Goal: Task Accomplishment & Management: Manage account settings

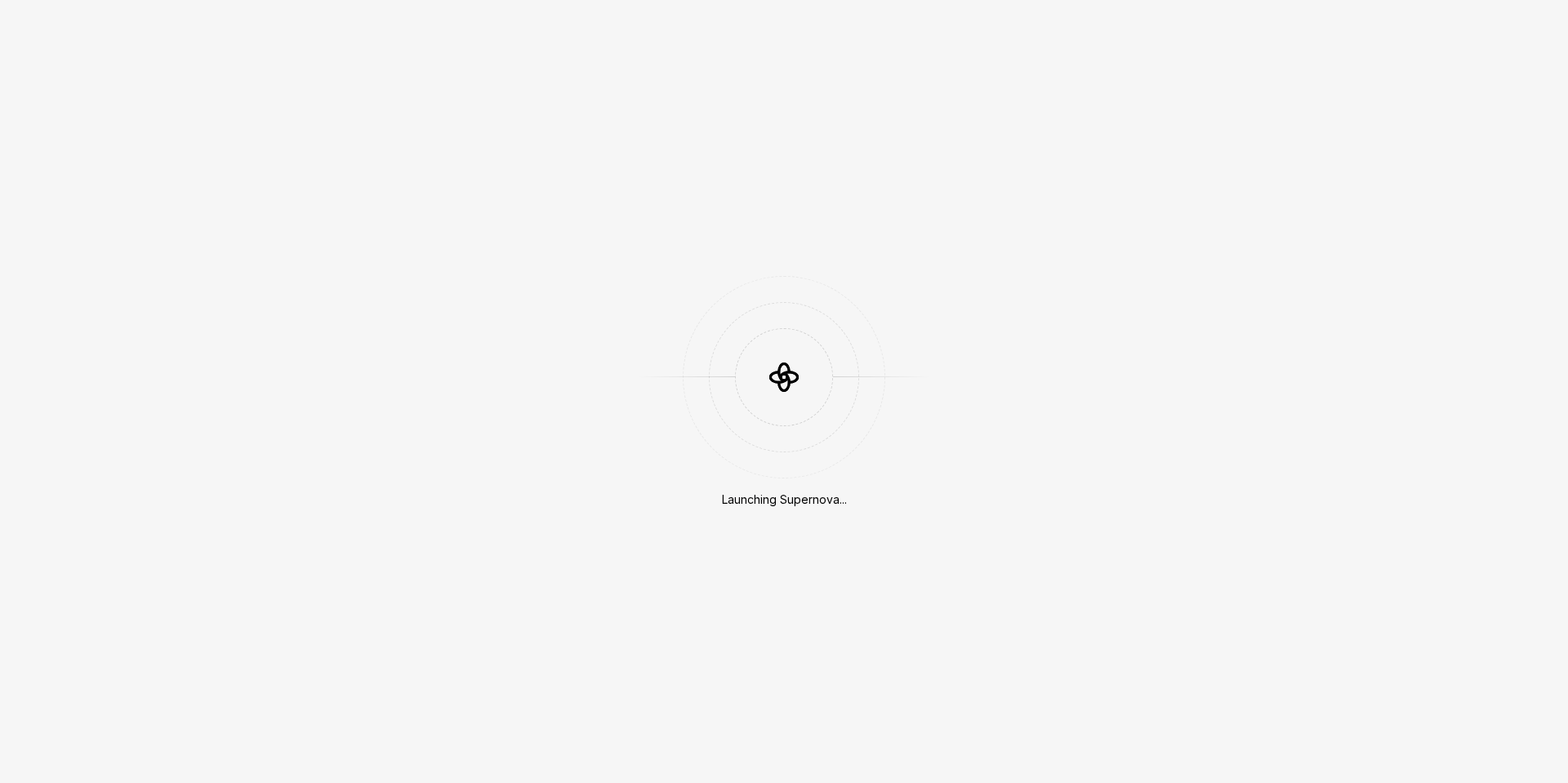
click at [780, 509] on div "Launching Supernova..." at bounding box center [784, 392] width 1568 height 783
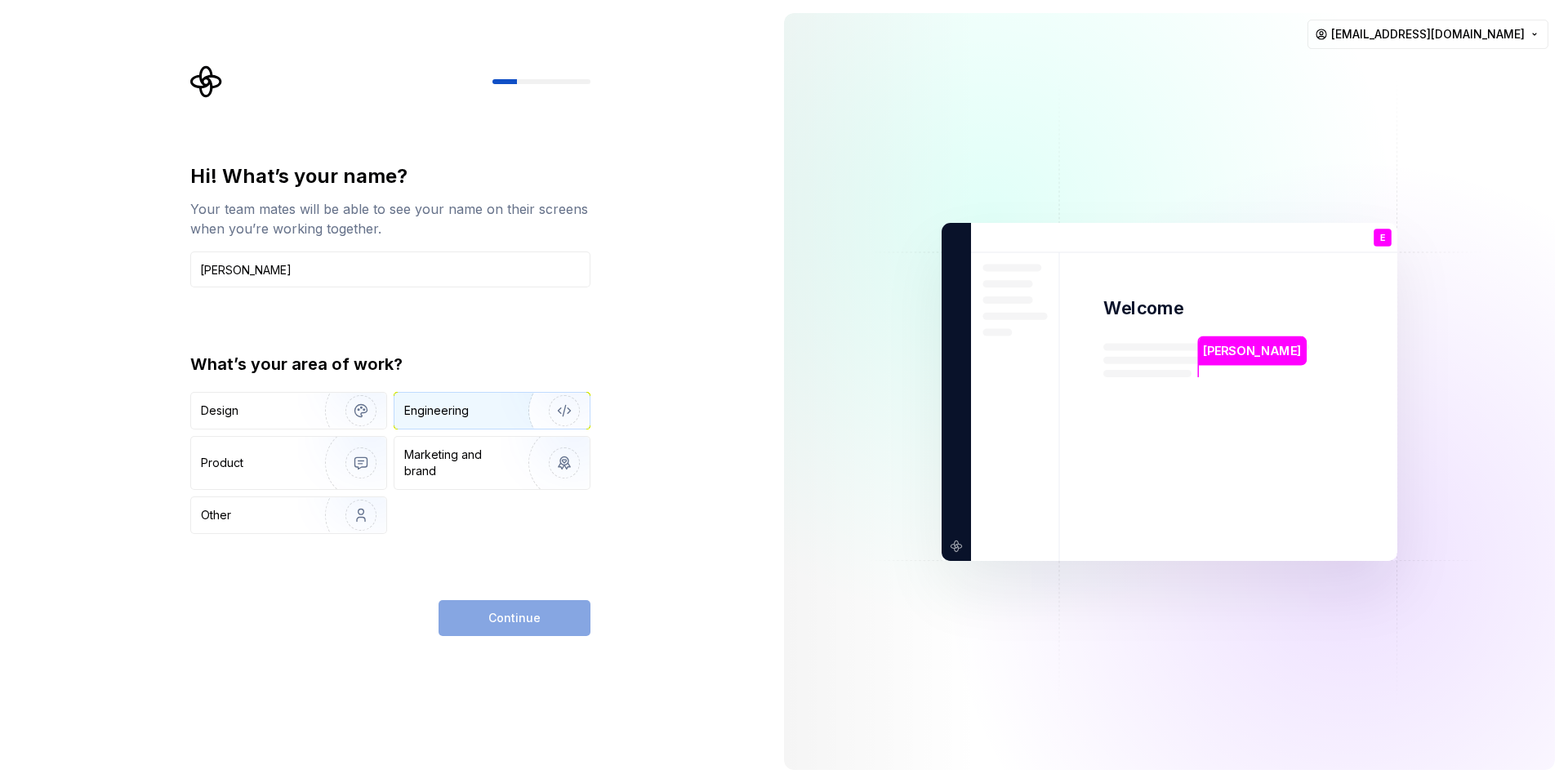
type input "[PERSON_NAME]"
click at [433, 407] on div "Engineering" at bounding box center [436, 411] width 65 height 16
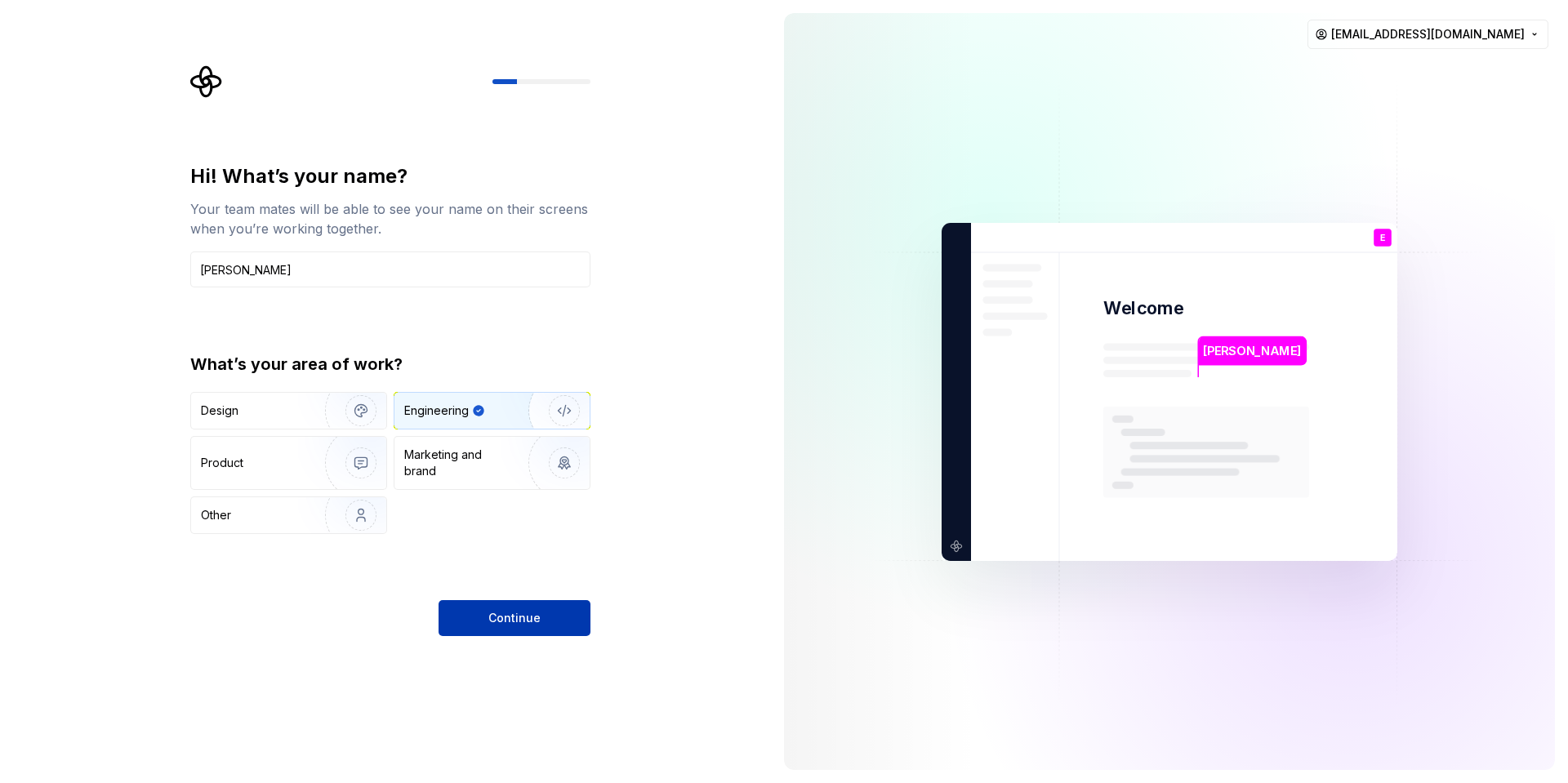
click at [505, 618] on span "Continue" at bounding box center [514, 618] width 52 height 16
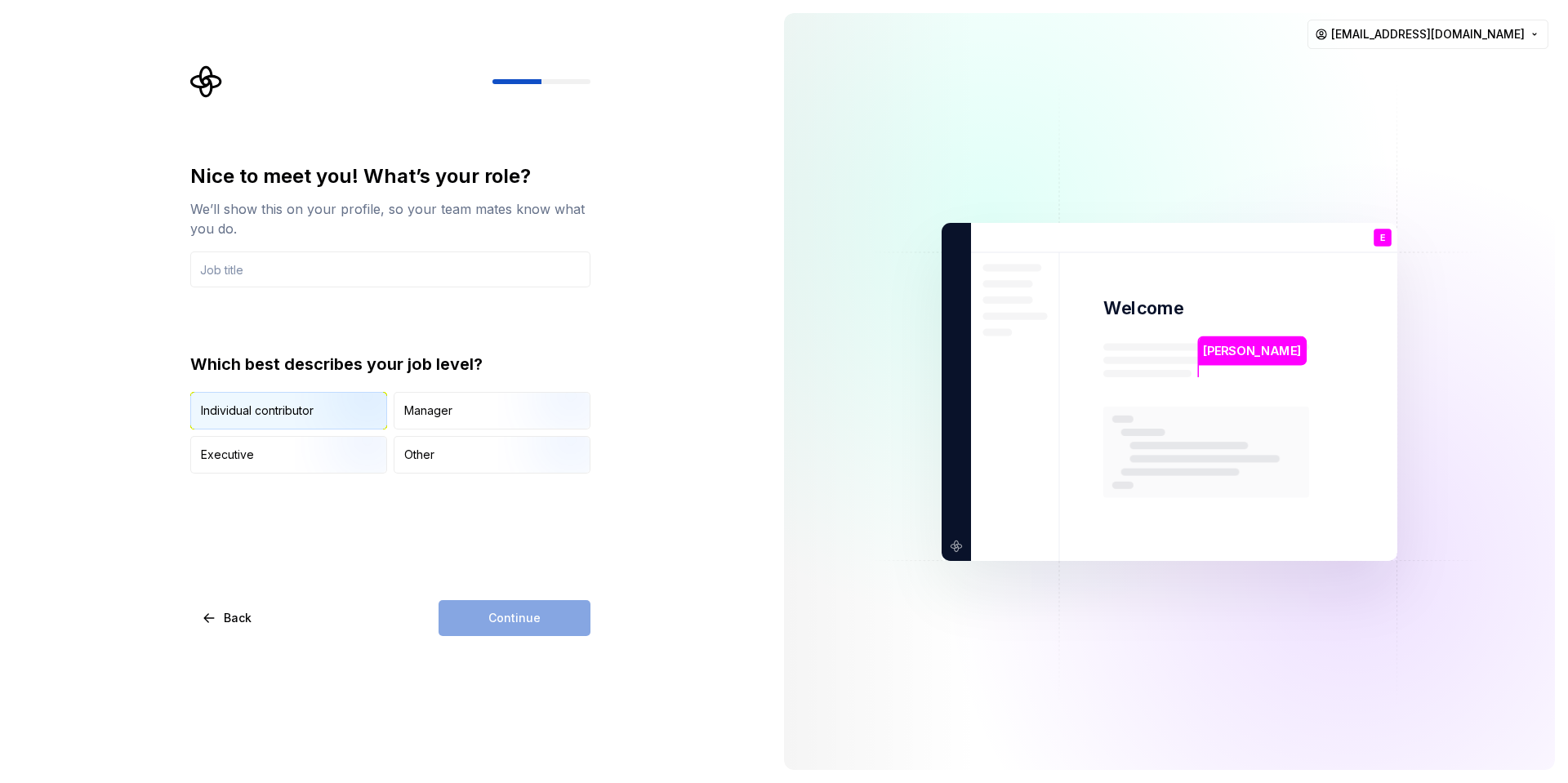
click at [342, 402] on img "button" at bounding box center [347, 431] width 105 height 109
click at [347, 262] on input "text" at bounding box center [390, 269] width 400 height 36
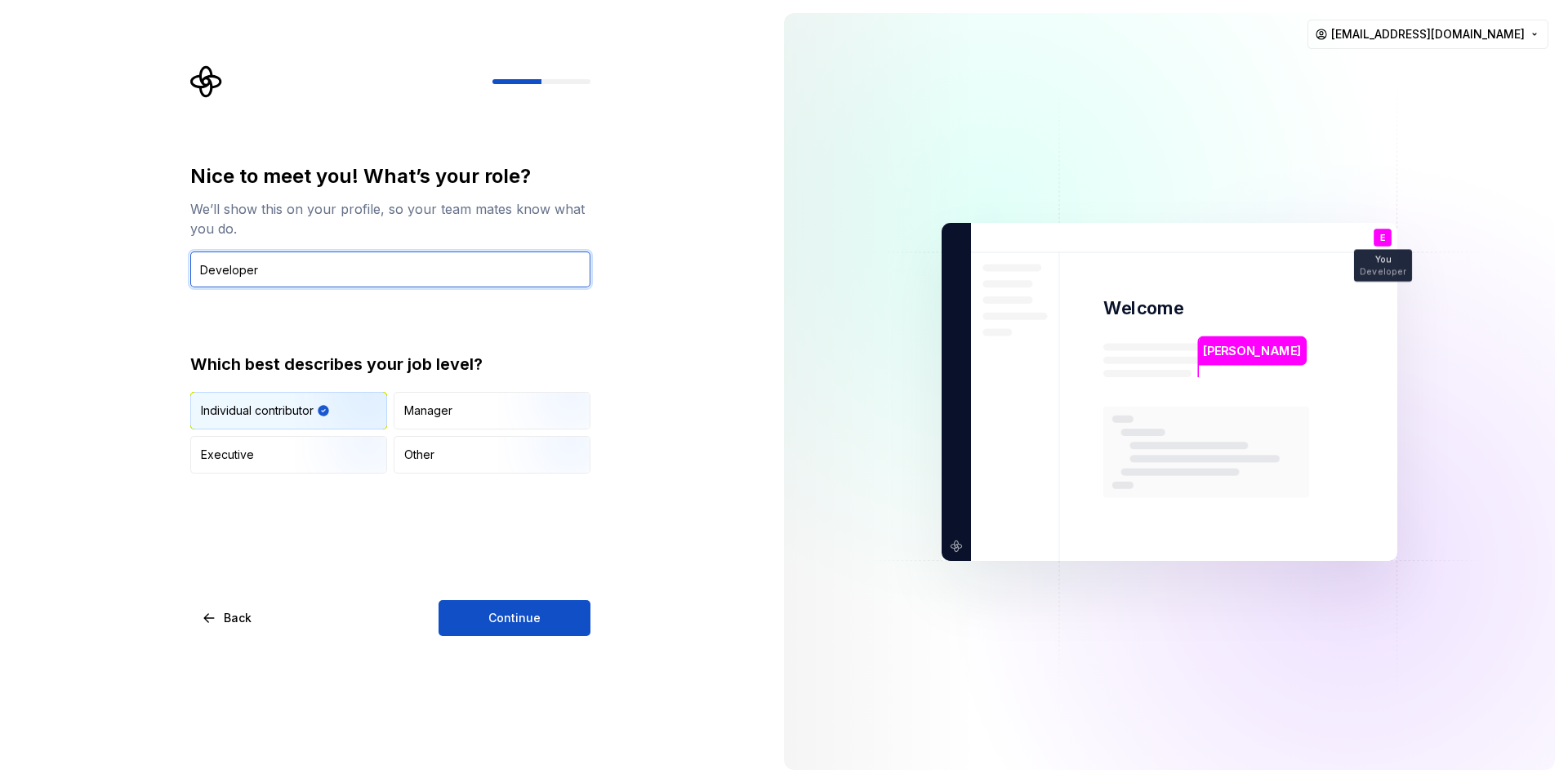
type input "Developer"
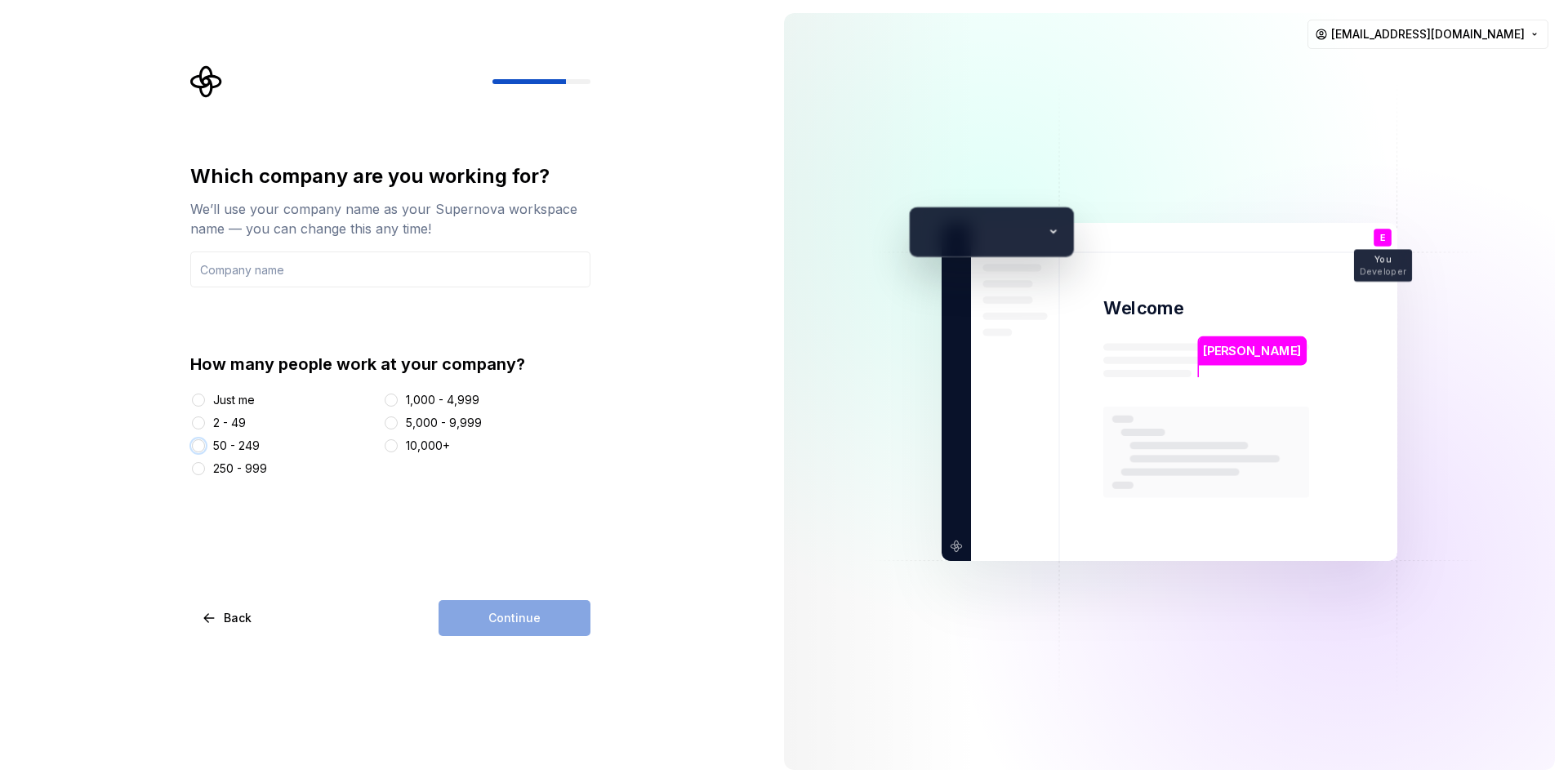
click at [197, 449] on button "50 - 249" at bounding box center [198, 446] width 13 height 13
click at [193, 414] on div "Just me 2 - 49 50 - 249 250 - 999 1,000 - 4,999 5,000 - 9,999 10,000+" at bounding box center [390, 435] width 400 height 85
click at [203, 436] on div "Just me 2 - 49 50 - 249 250 - 999 1,000 - 4,999 5,000 - 9,999 10,000+" at bounding box center [390, 435] width 400 height 85
click at [203, 429] on div at bounding box center [198, 423] width 16 height 16
click at [199, 423] on button "2 - 49" at bounding box center [198, 423] width 13 height 13
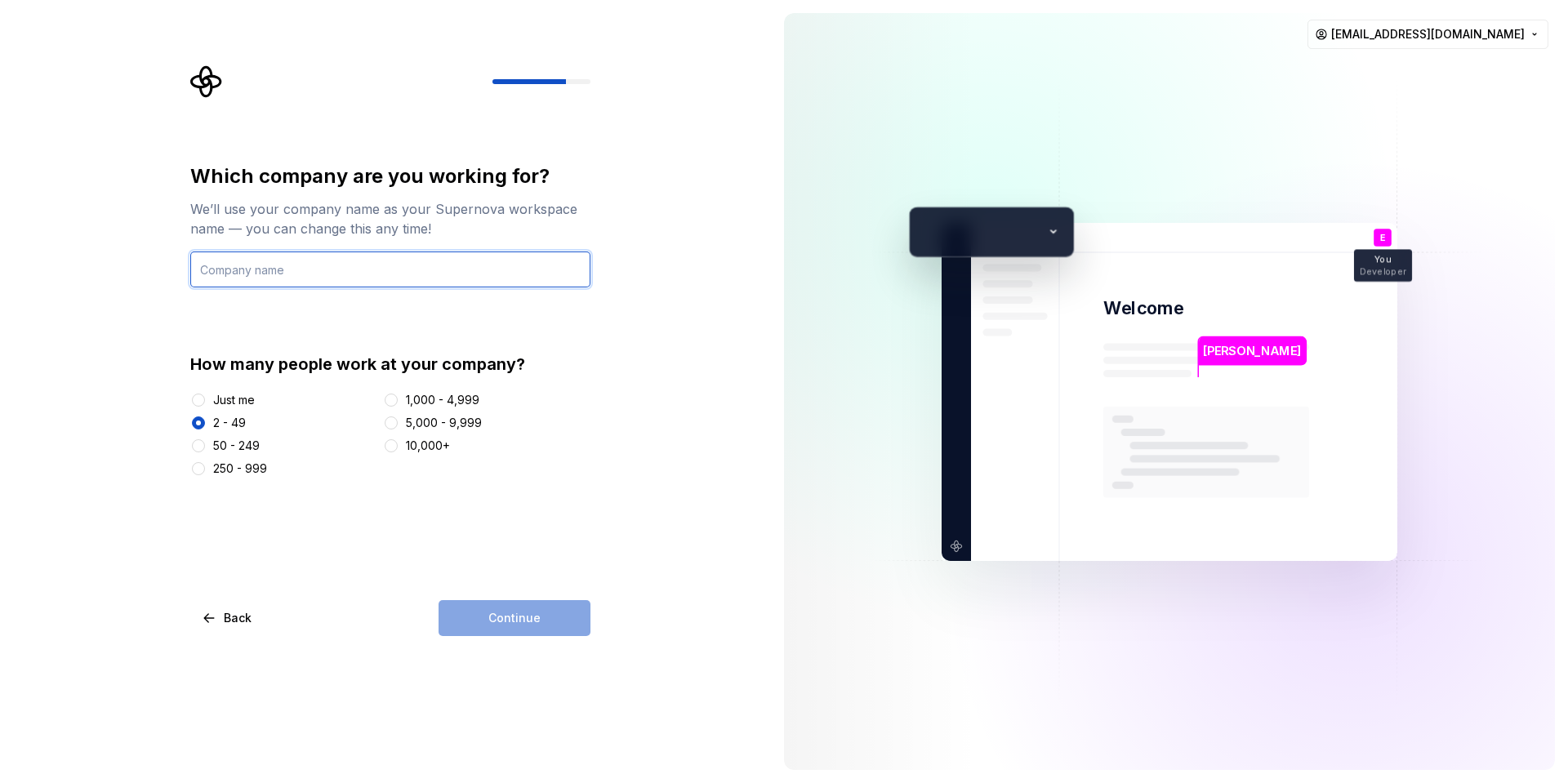
click at [328, 276] on input "text" at bounding box center [390, 269] width 400 height 36
type input "One Utility Bill"
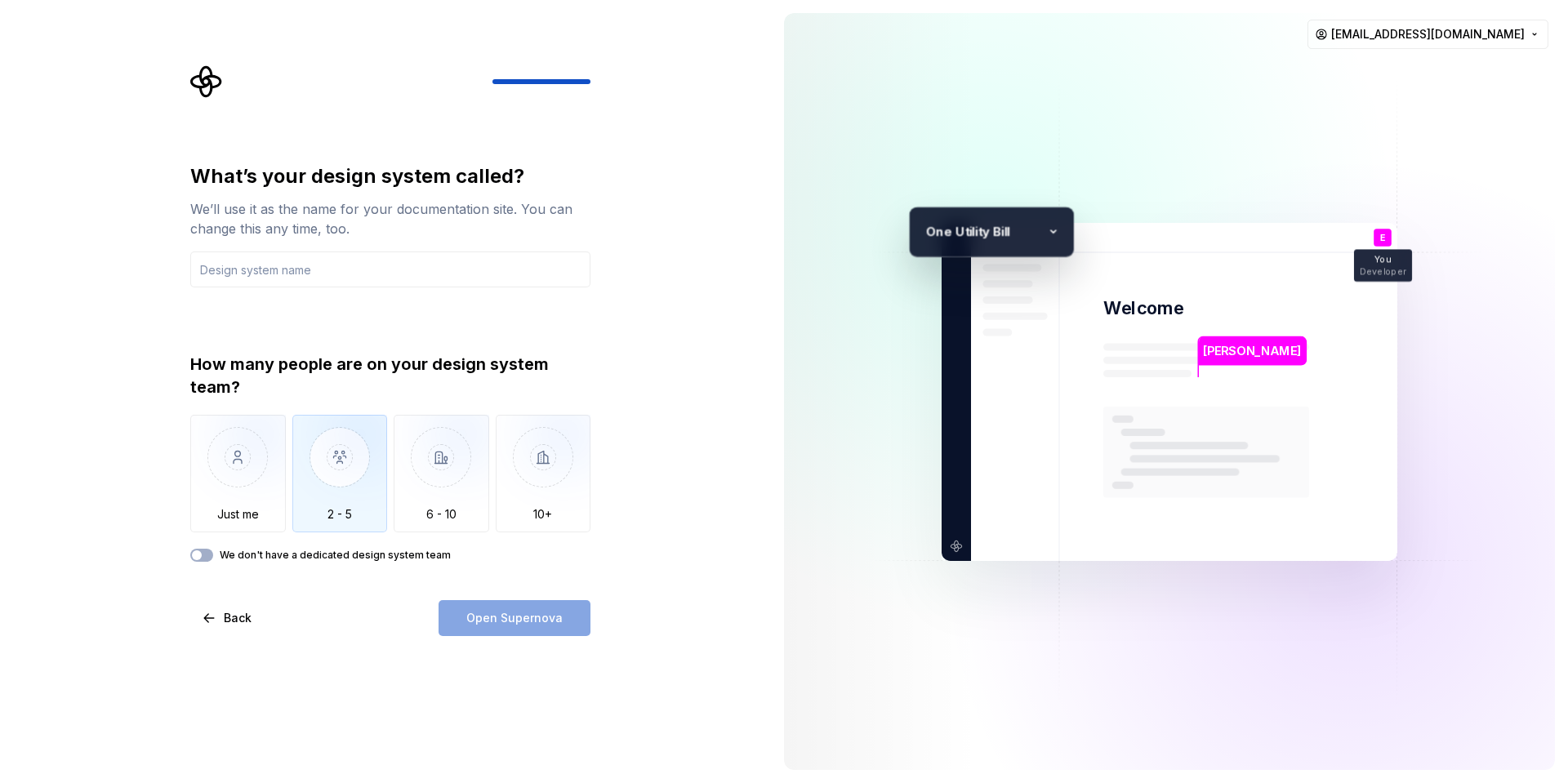
click at [345, 458] on img "button" at bounding box center [340, 469] width 96 height 109
click at [413, 271] on input "text" at bounding box center [390, 269] width 400 height 36
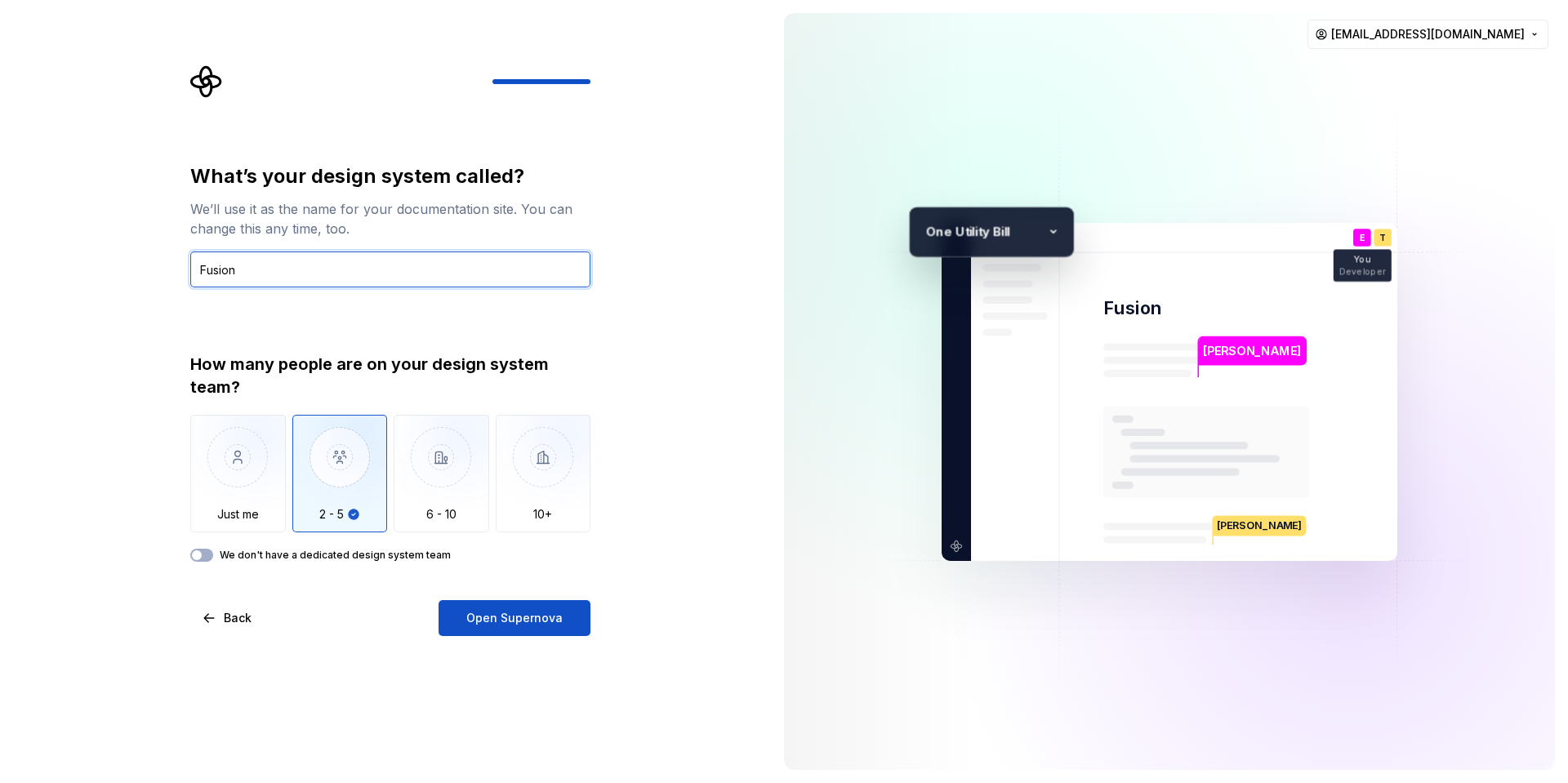
type input "Fusion"
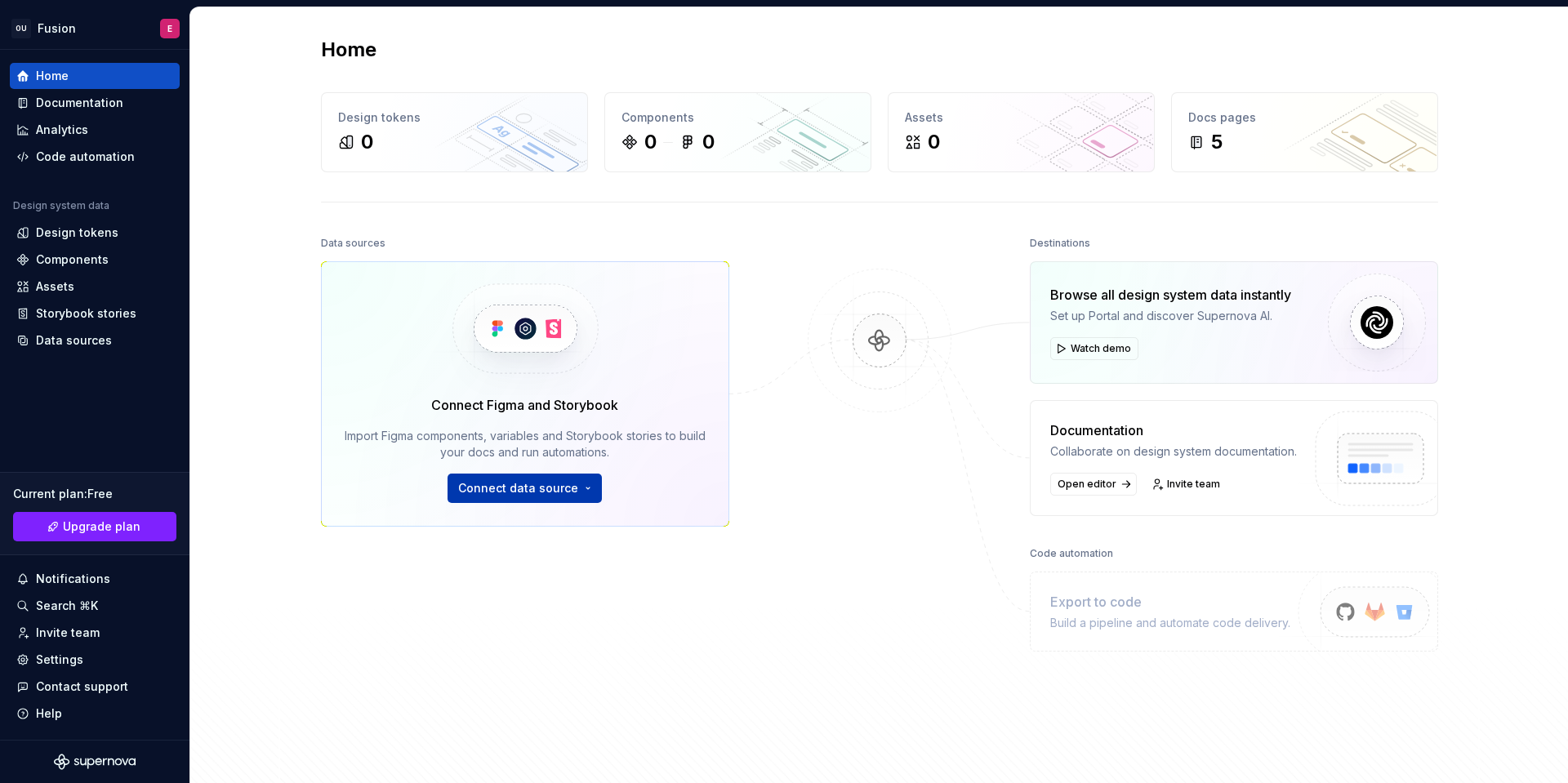
click at [487, 478] on button "Connect data source" at bounding box center [525, 488] width 154 height 29
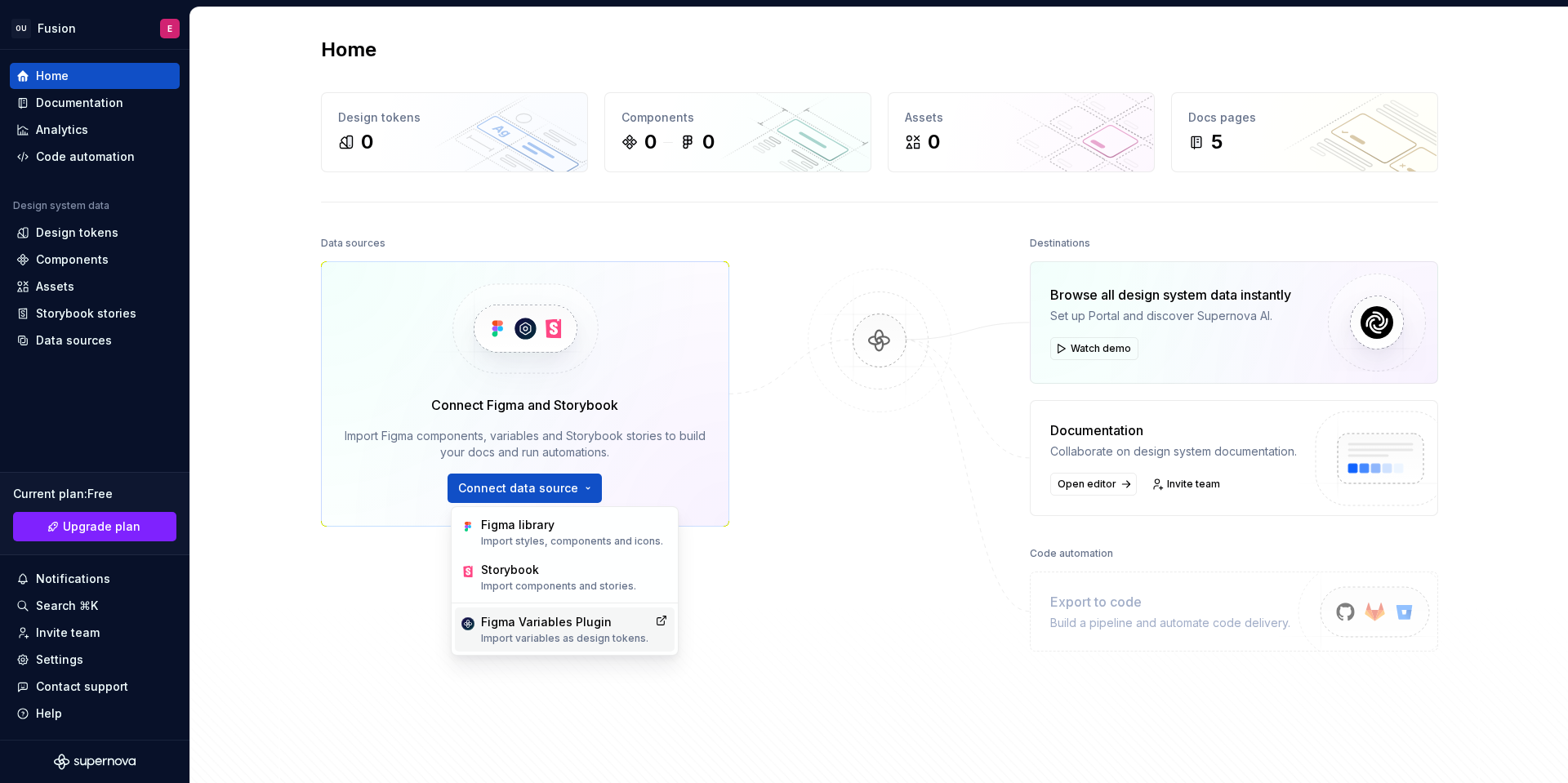
click at [617, 646] on div "Figma Variables Plugin Import variables as design tokens." at bounding box center [564, 629] width 219 height 44
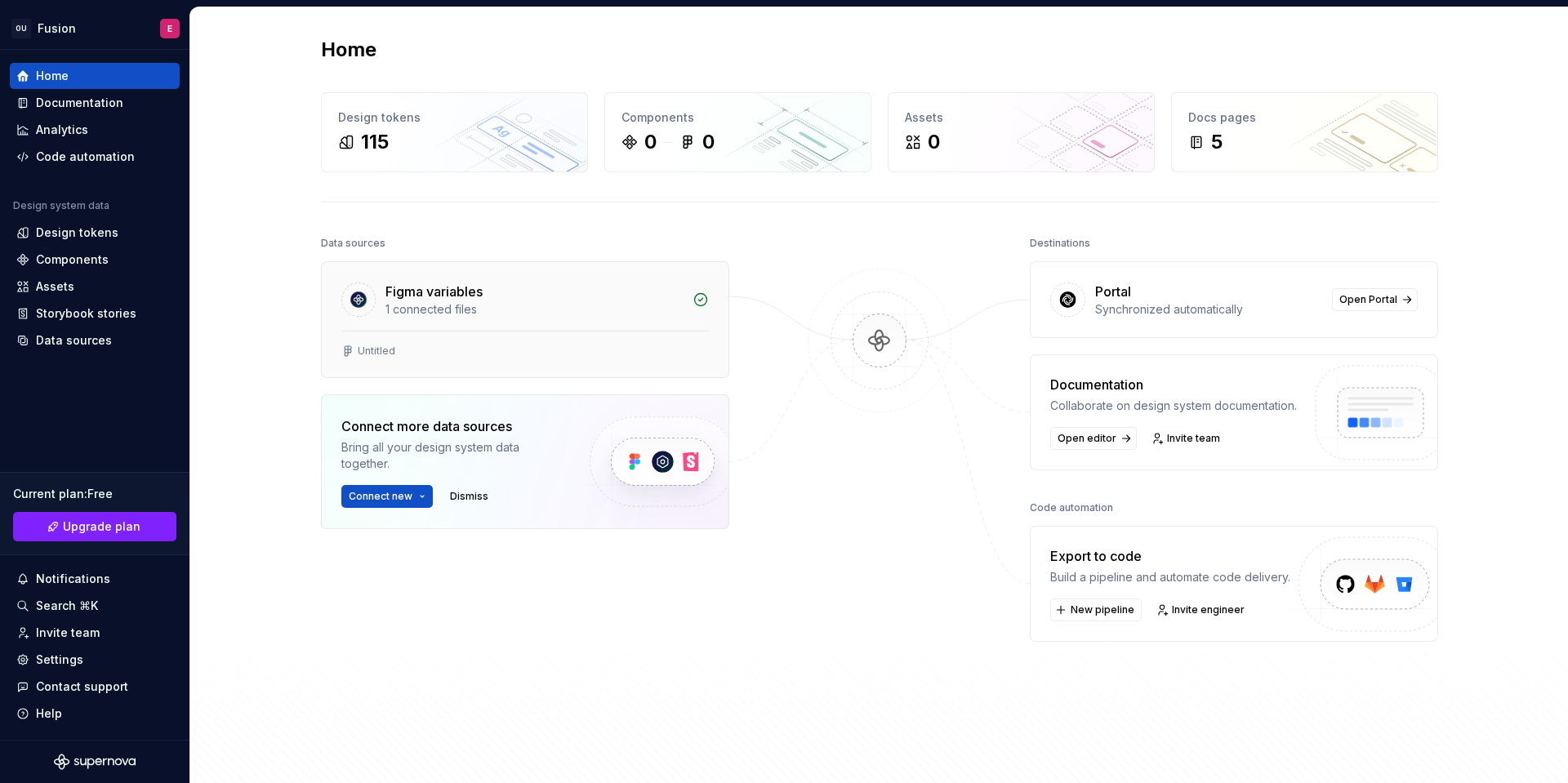
click at [535, 302] on div "1 connected files" at bounding box center [534, 309] width 297 height 16
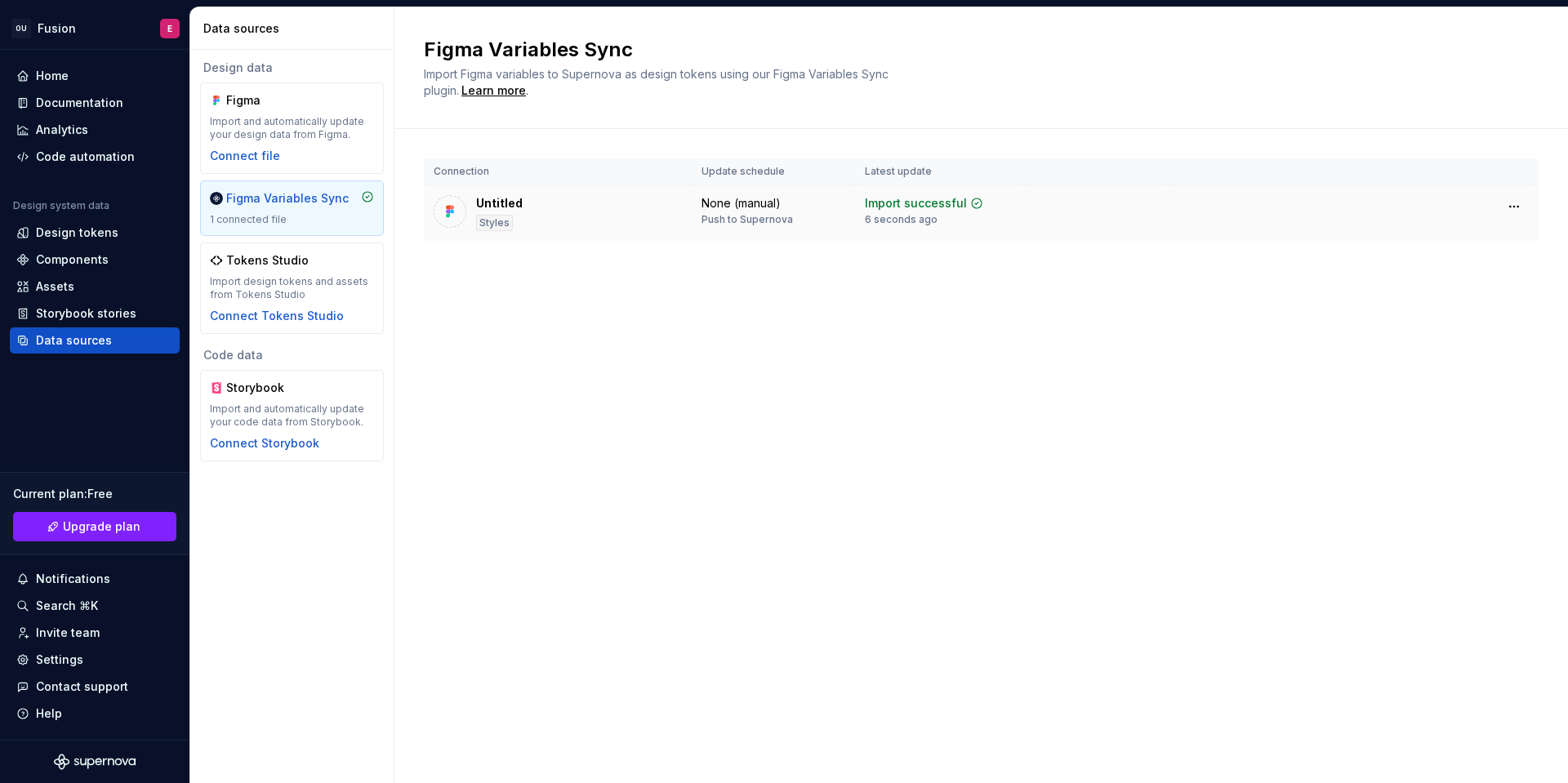
click at [501, 199] on div "Untitled" at bounding box center [499, 203] width 46 height 16
click at [455, 209] on img at bounding box center [450, 211] width 16 height 16
click at [128, 237] on div "Design tokens" at bounding box center [94, 233] width 157 height 16
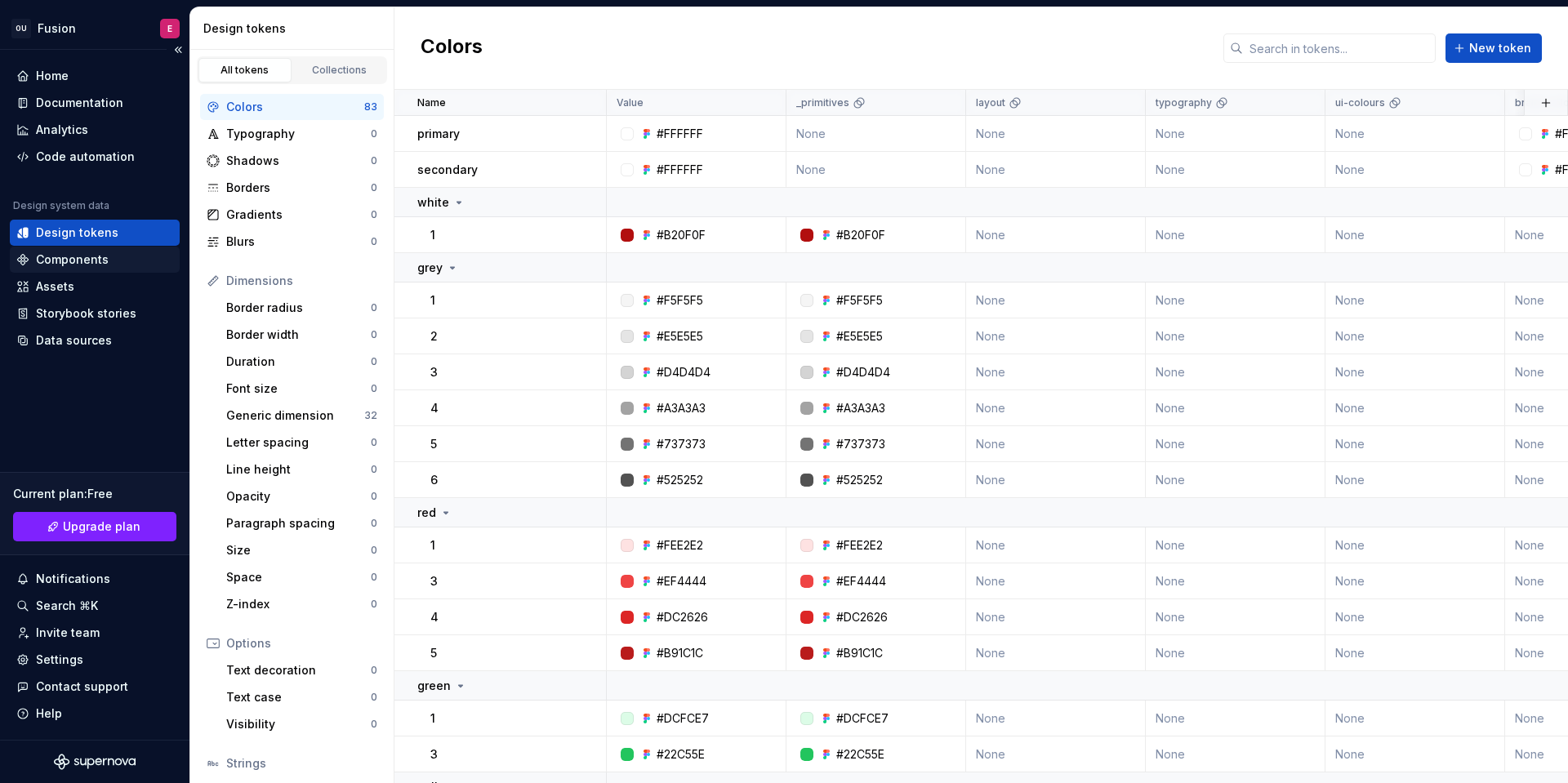
click at [139, 266] on div "Components" at bounding box center [94, 259] width 157 height 16
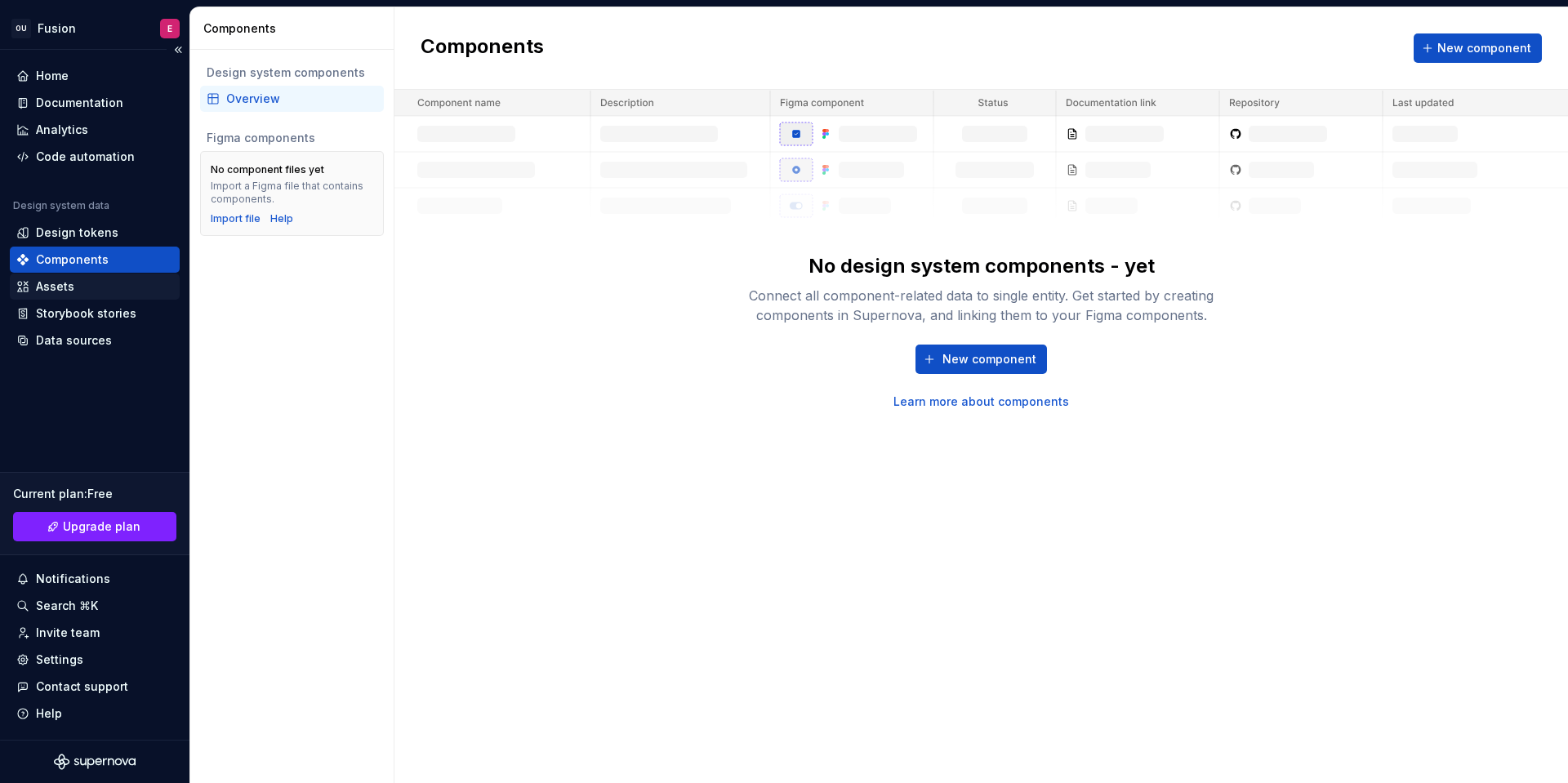
click at [128, 285] on div "Assets" at bounding box center [94, 287] width 157 height 16
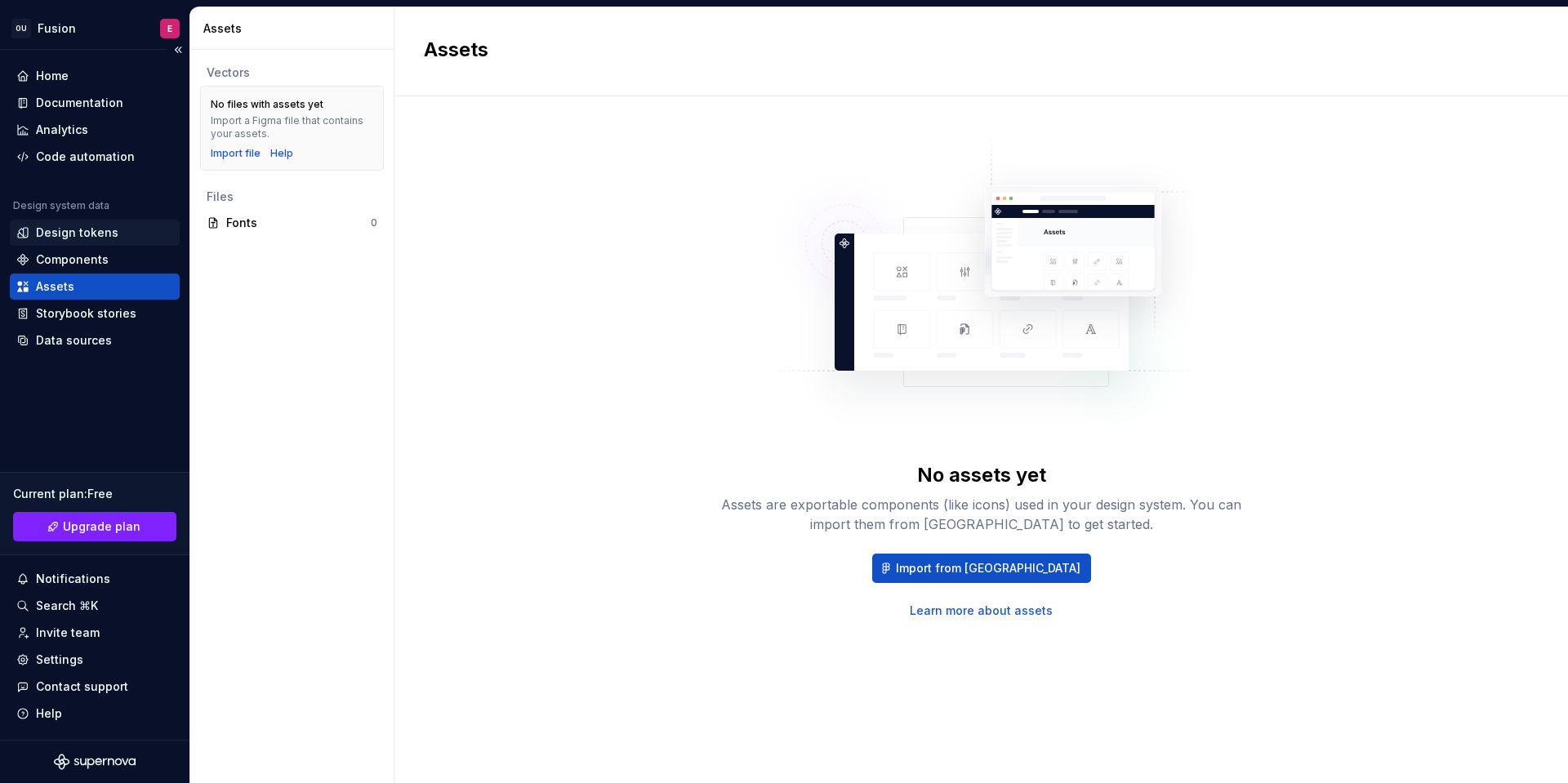
click at [134, 237] on div "Design tokens" at bounding box center [94, 233] width 157 height 16
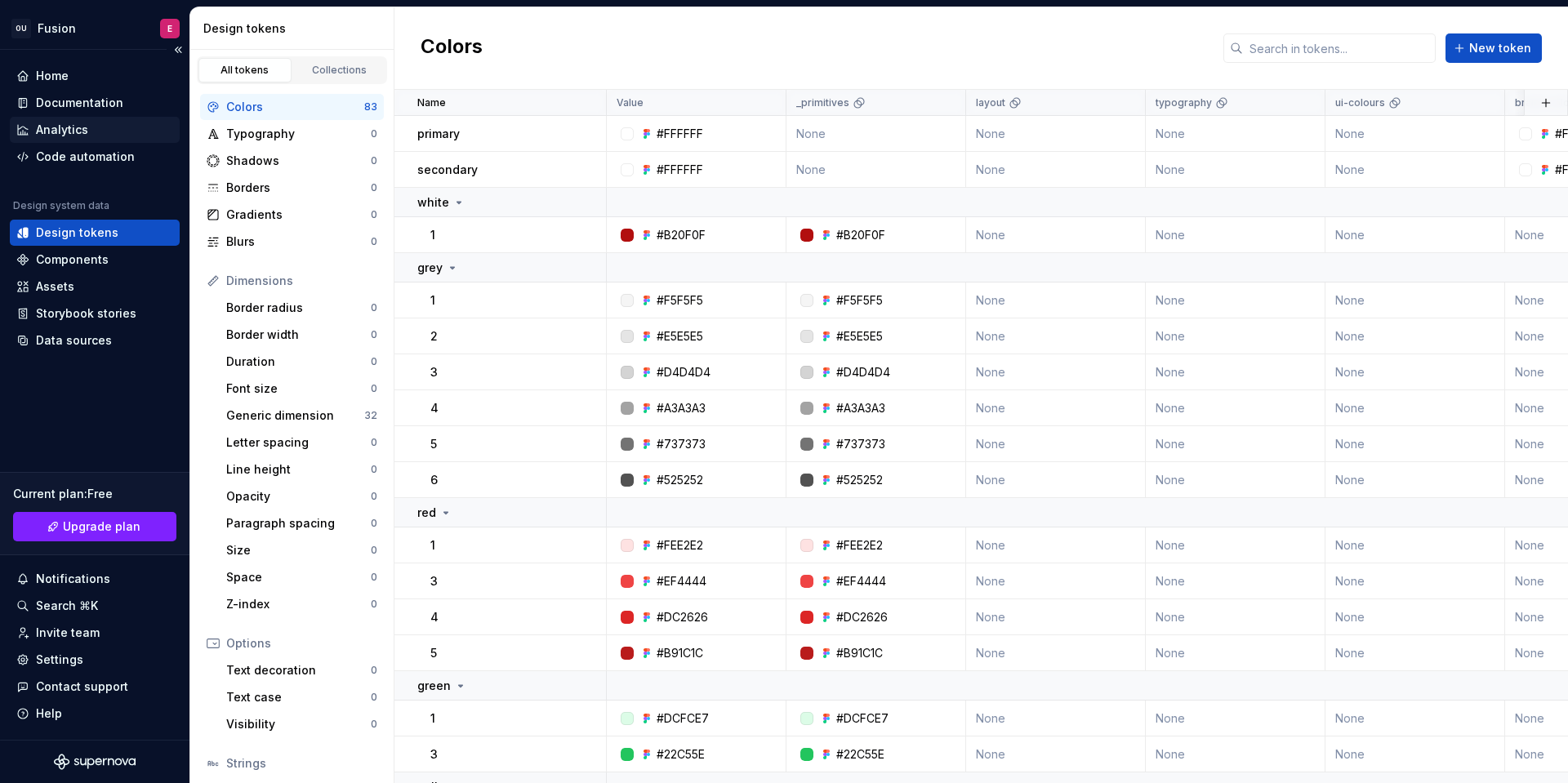
click at [83, 129] on div "Analytics" at bounding box center [61, 130] width 52 height 16
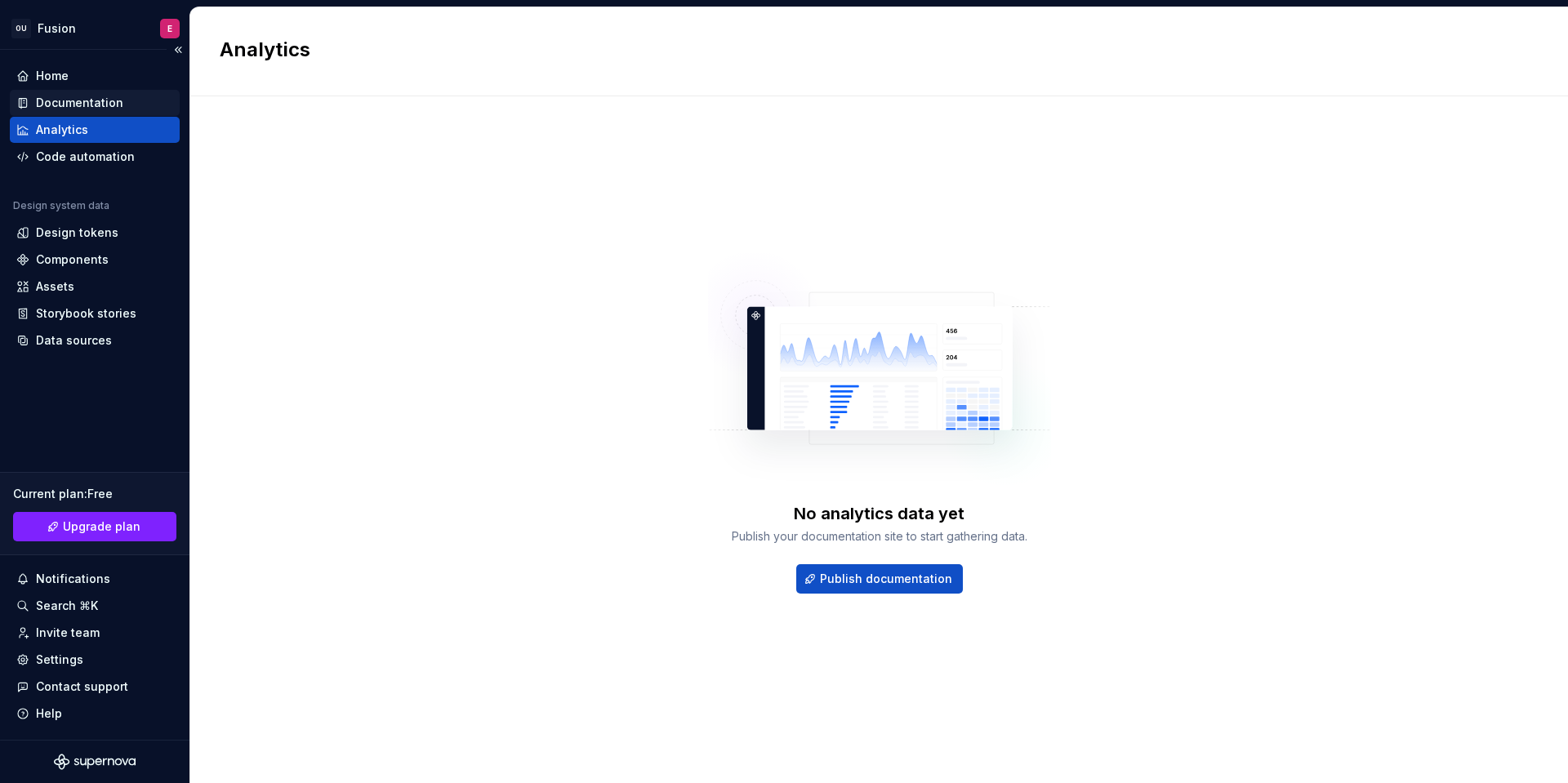
click at [104, 98] on div "Documentation" at bounding box center [79, 103] width 87 height 16
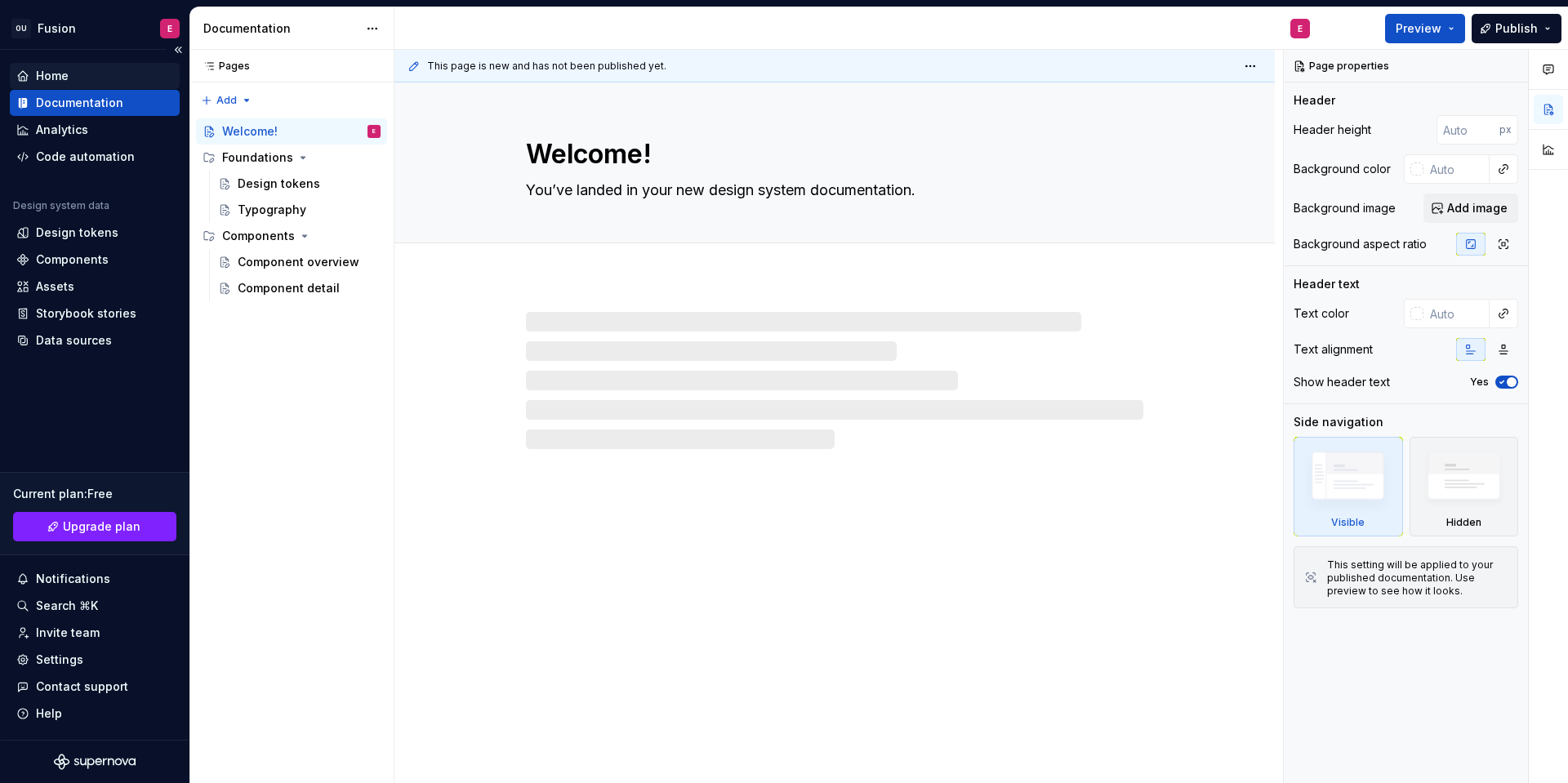
click at [121, 82] on div "Home" at bounding box center [94, 75] width 157 height 16
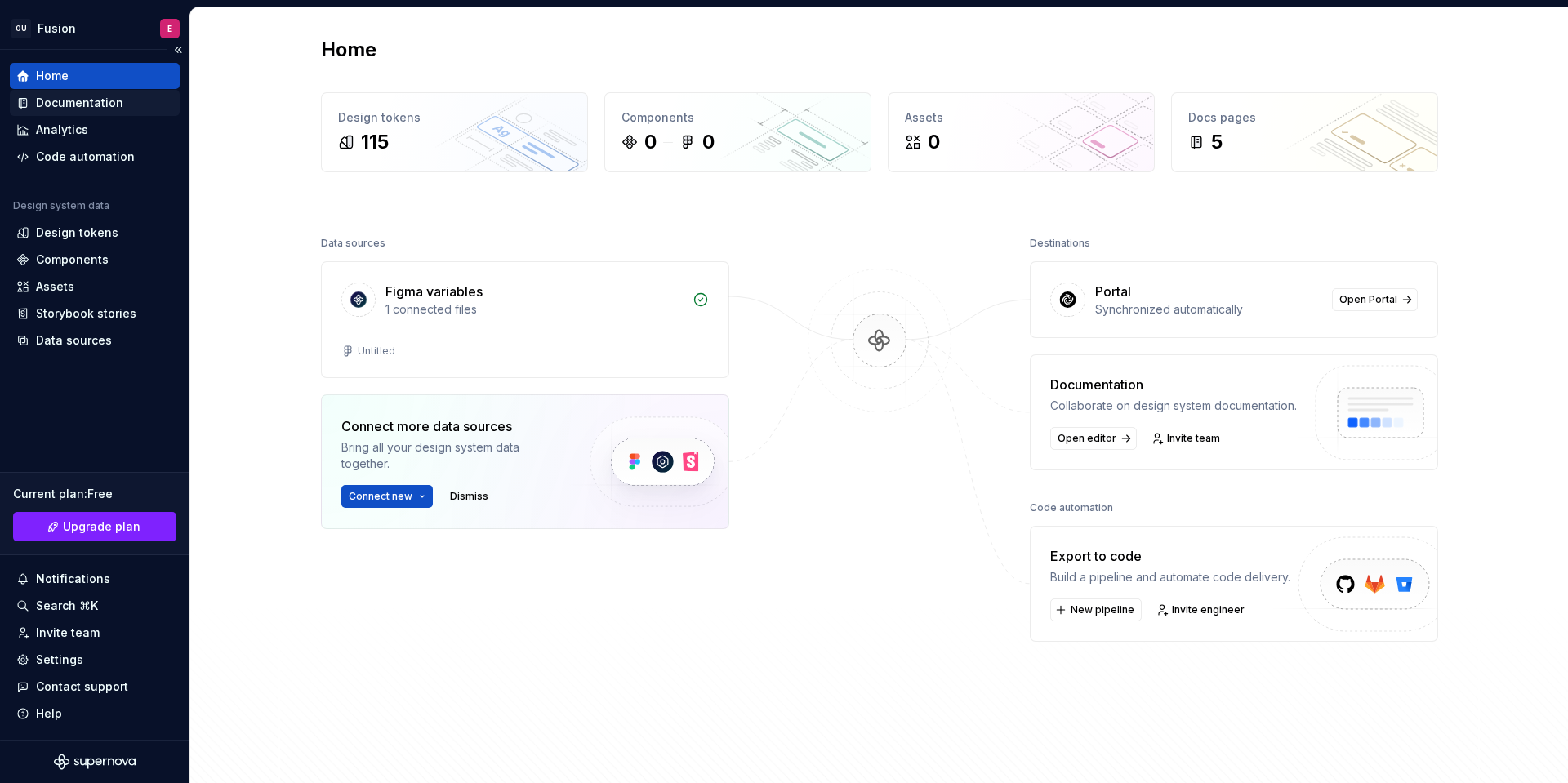
click at [107, 107] on div "Documentation" at bounding box center [79, 103] width 87 height 16
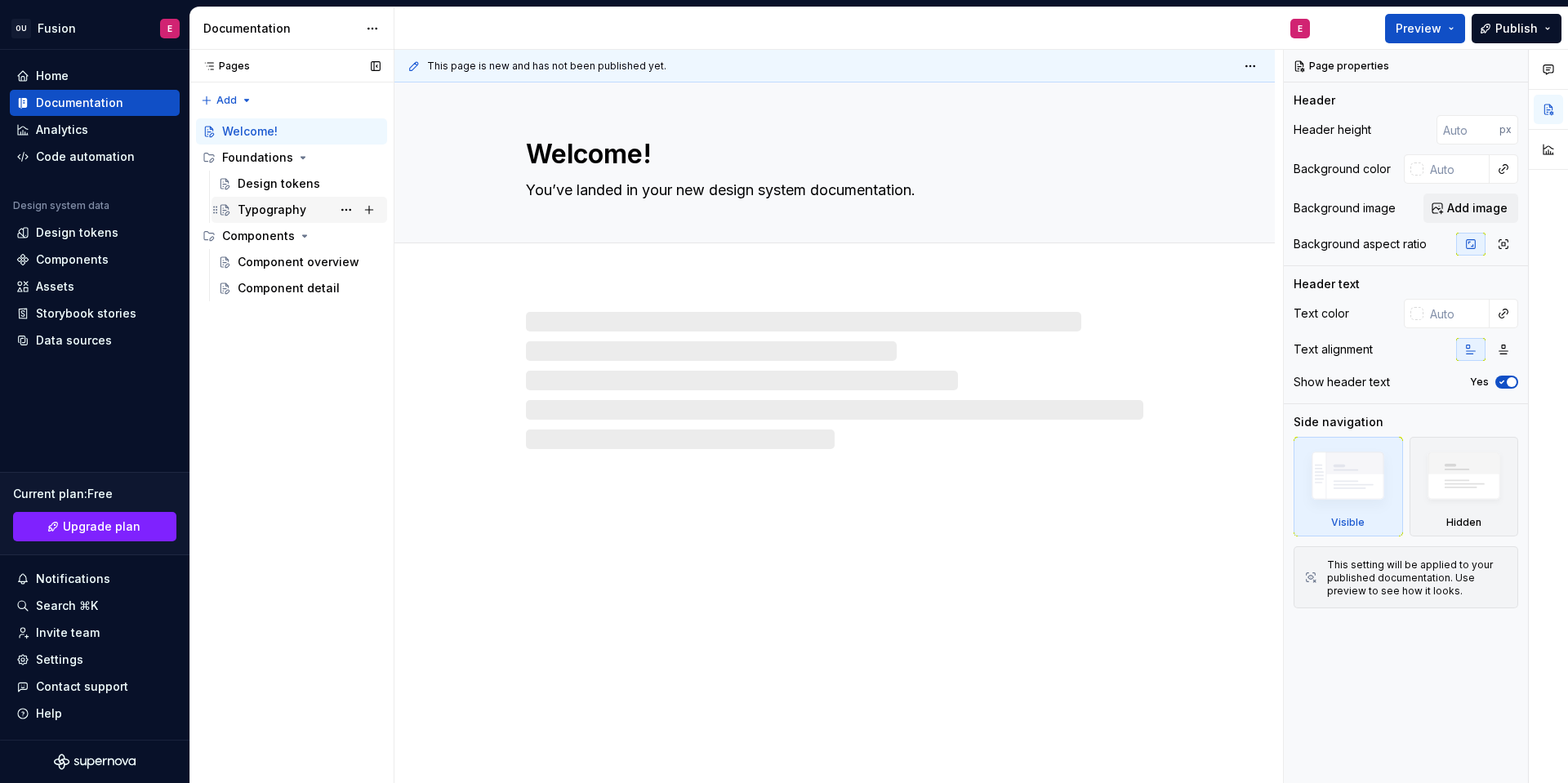
click at [274, 220] on div "Typography" at bounding box center [309, 210] width 143 height 23
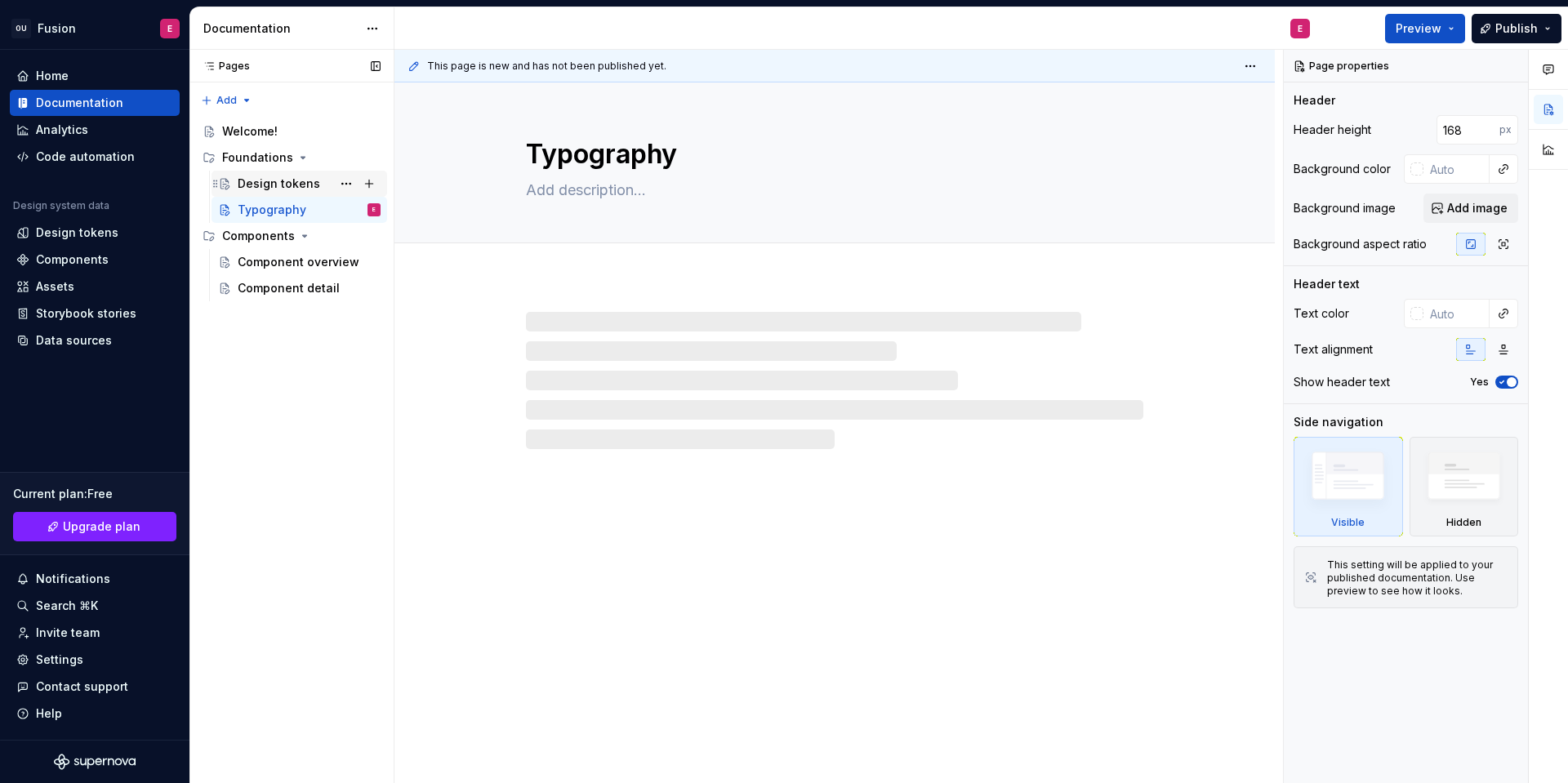
click at [288, 188] on div "Design tokens" at bounding box center [279, 184] width 83 height 16
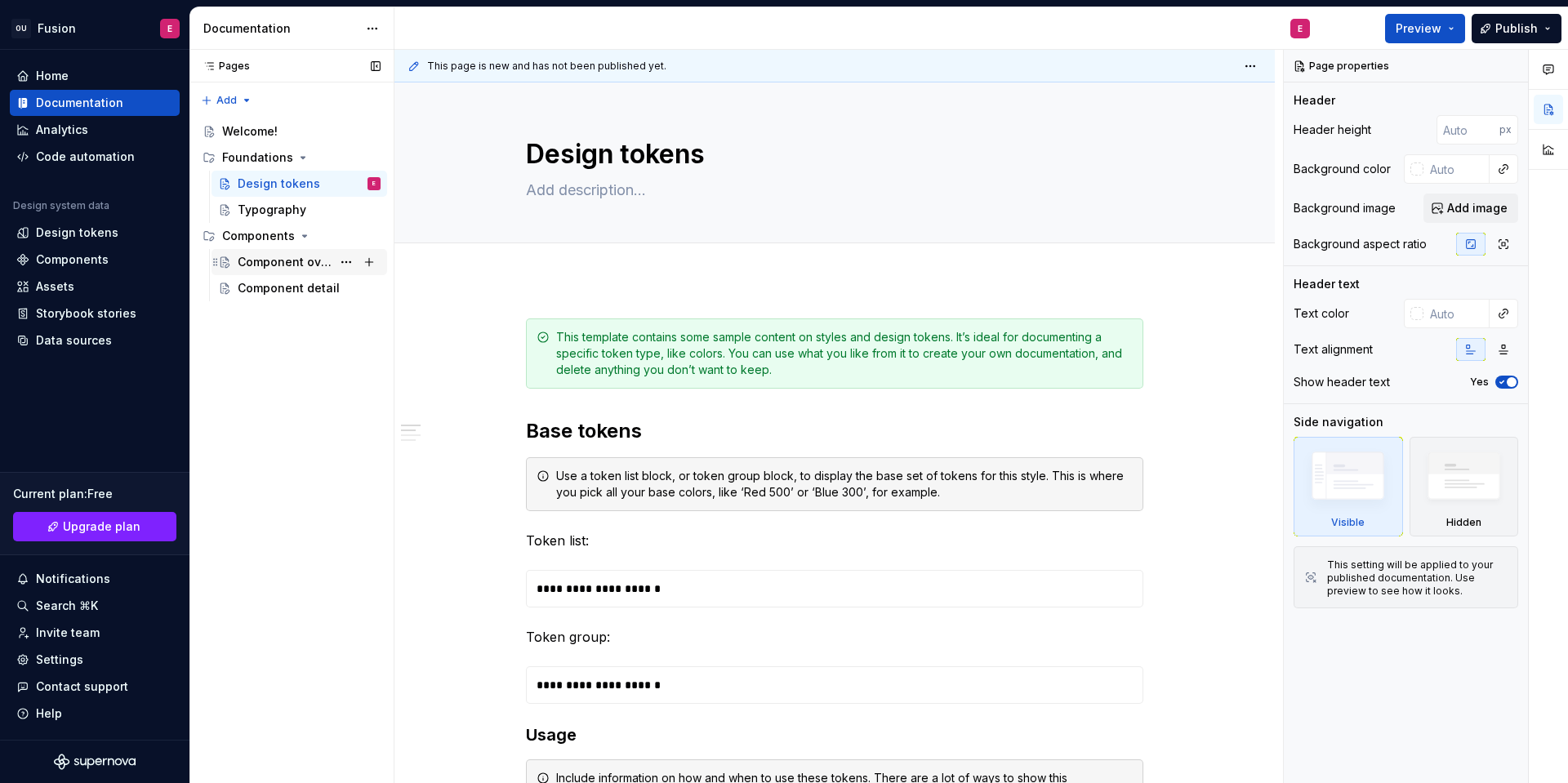
click at [273, 258] on div "Component overview" at bounding box center [285, 262] width 94 height 16
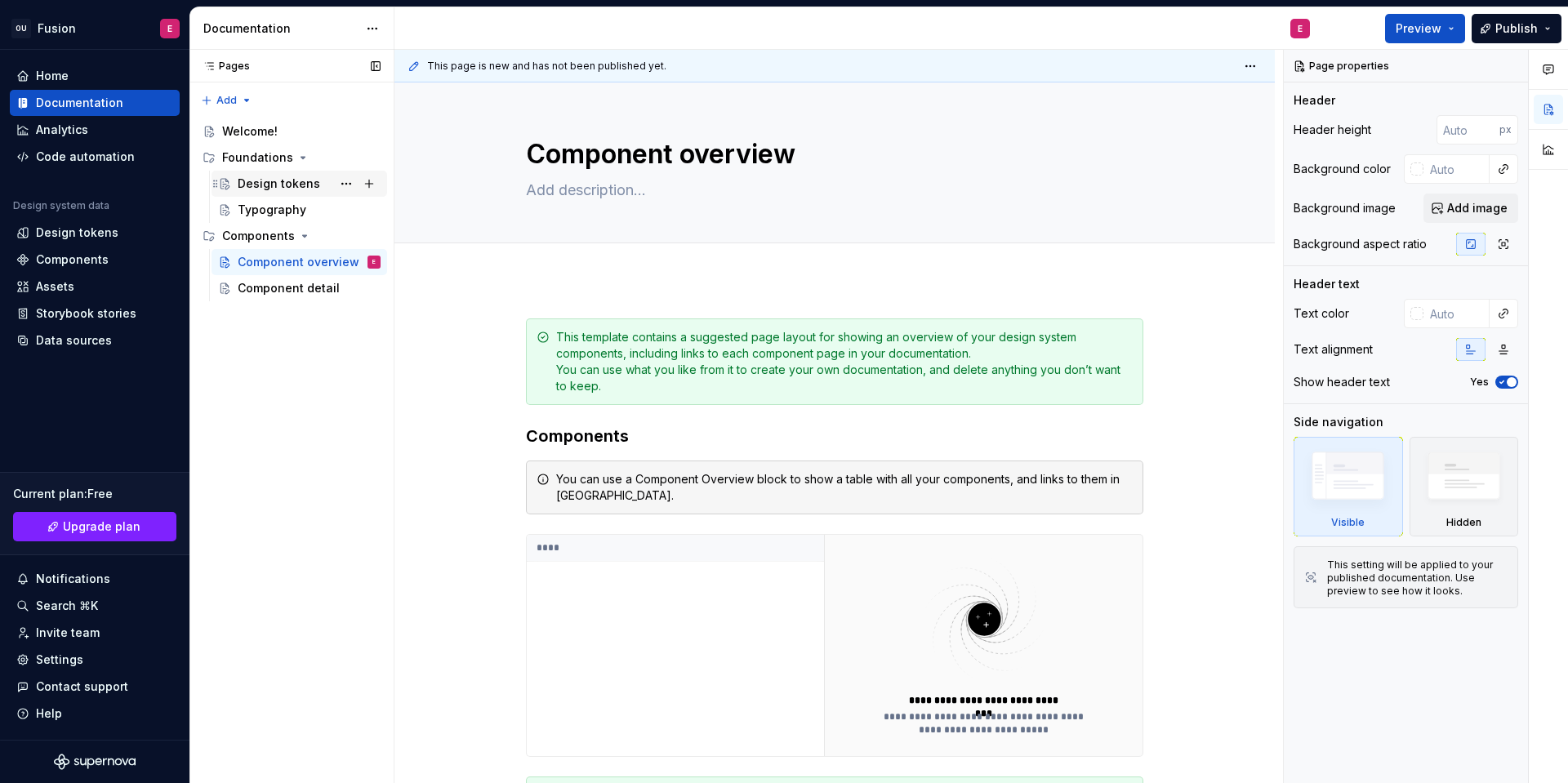
click at [289, 191] on div "Design tokens" at bounding box center [279, 184] width 83 height 16
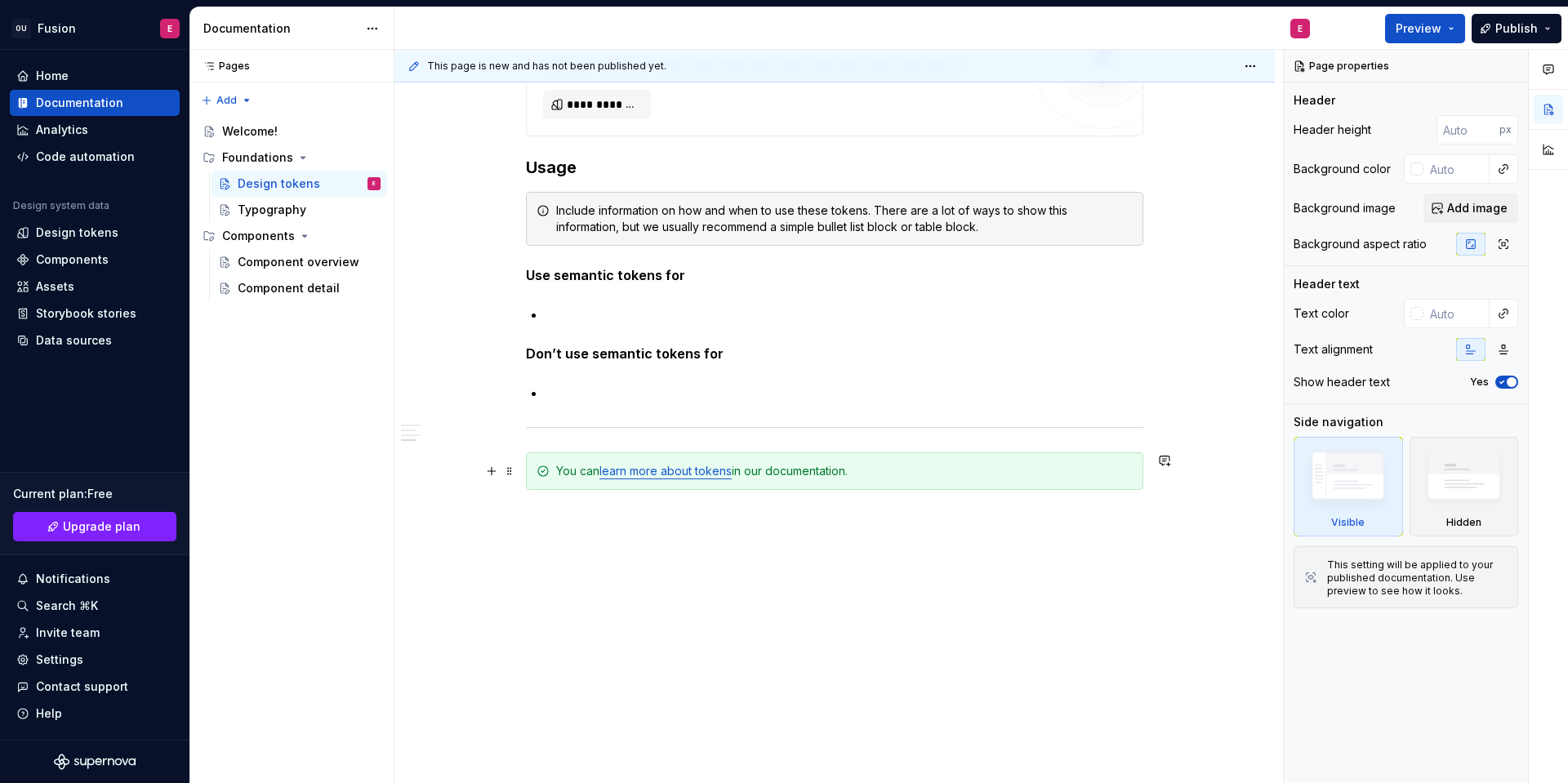
scroll to position [1275, 0]
click at [120, 229] on div "Design tokens" at bounding box center [94, 233] width 157 height 16
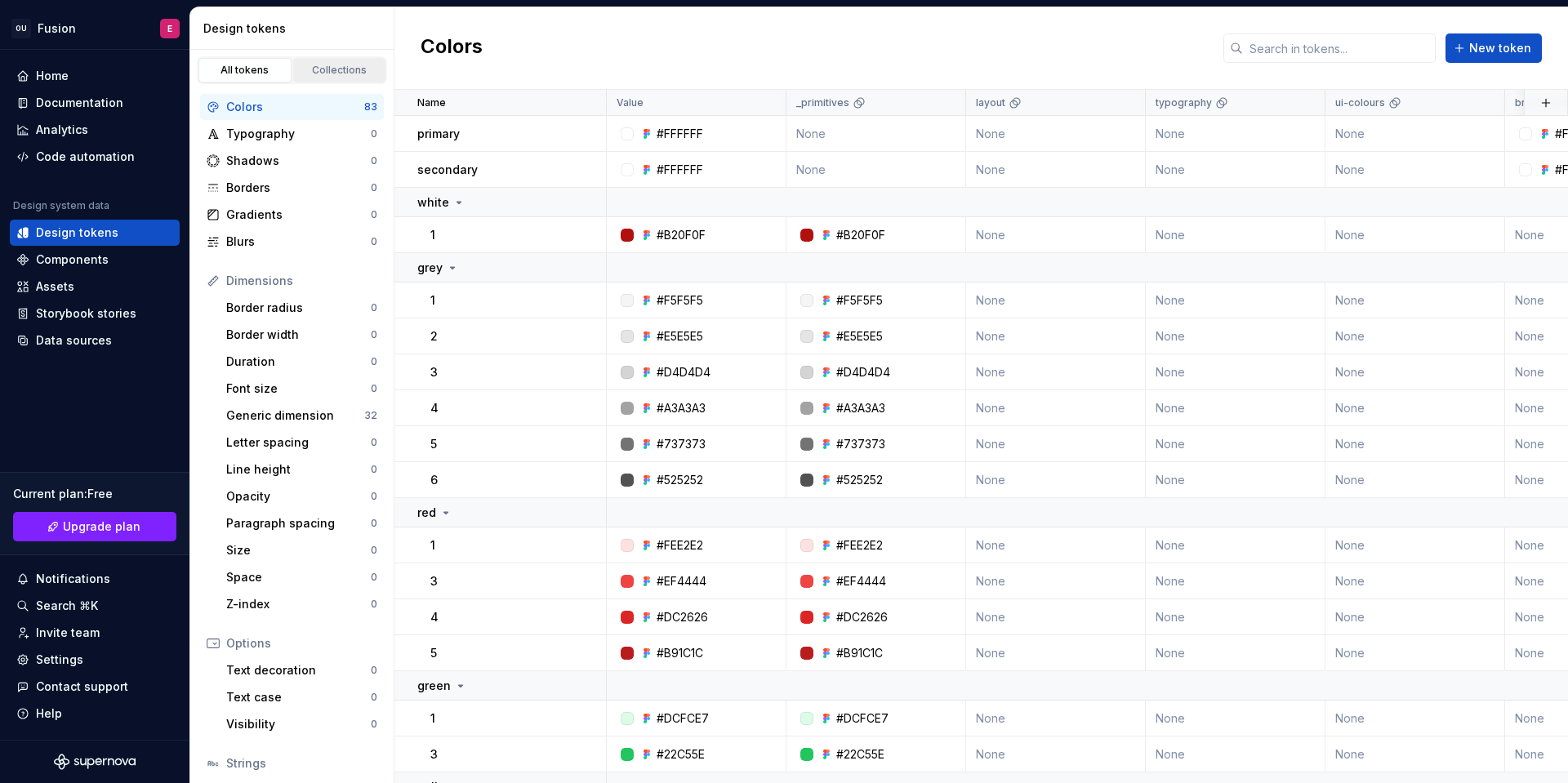
click at [337, 64] on div "Collections" at bounding box center [340, 70] width 82 height 13
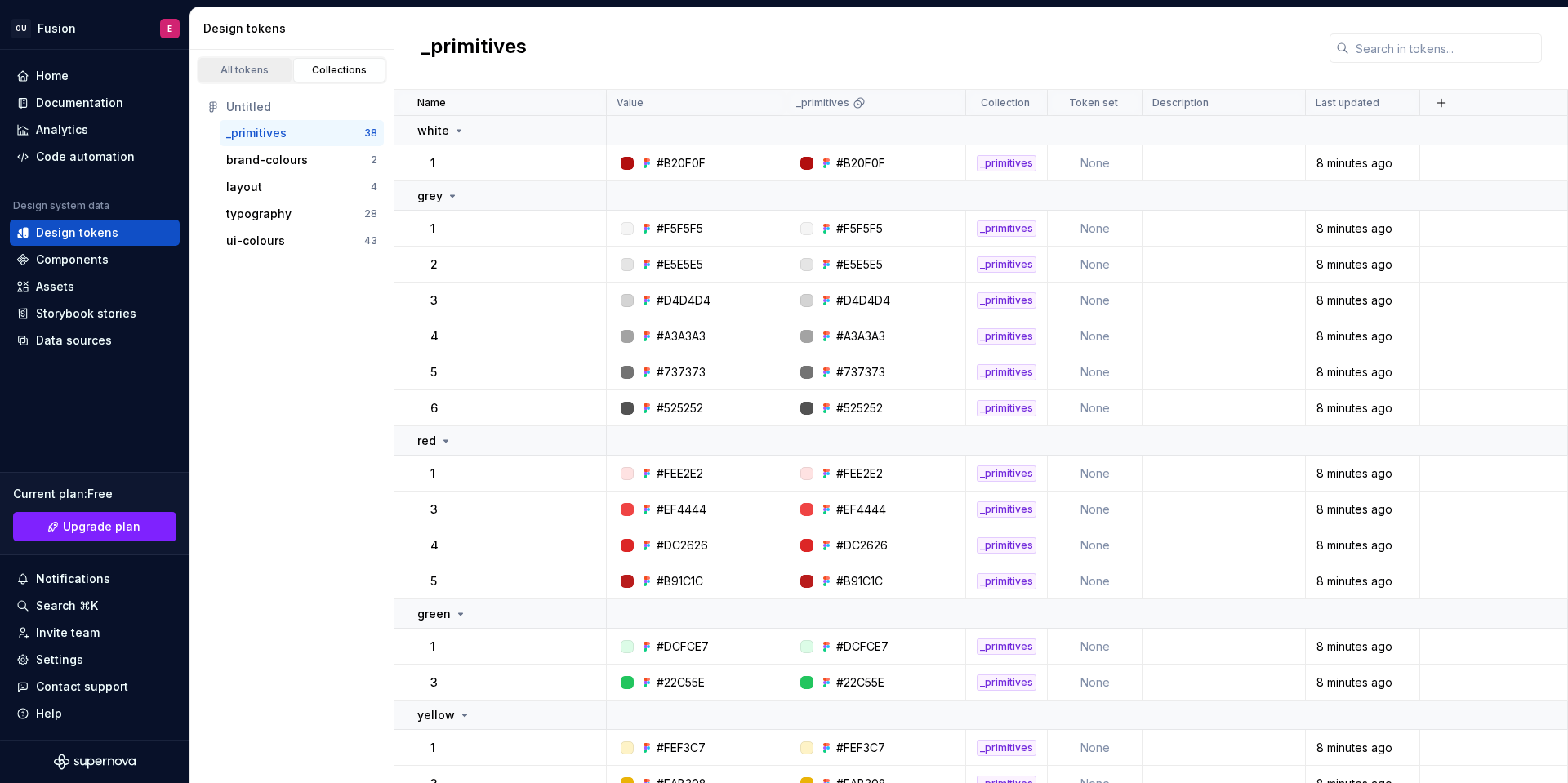
click at [268, 75] on div "All tokens" at bounding box center [245, 70] width 82 height 13
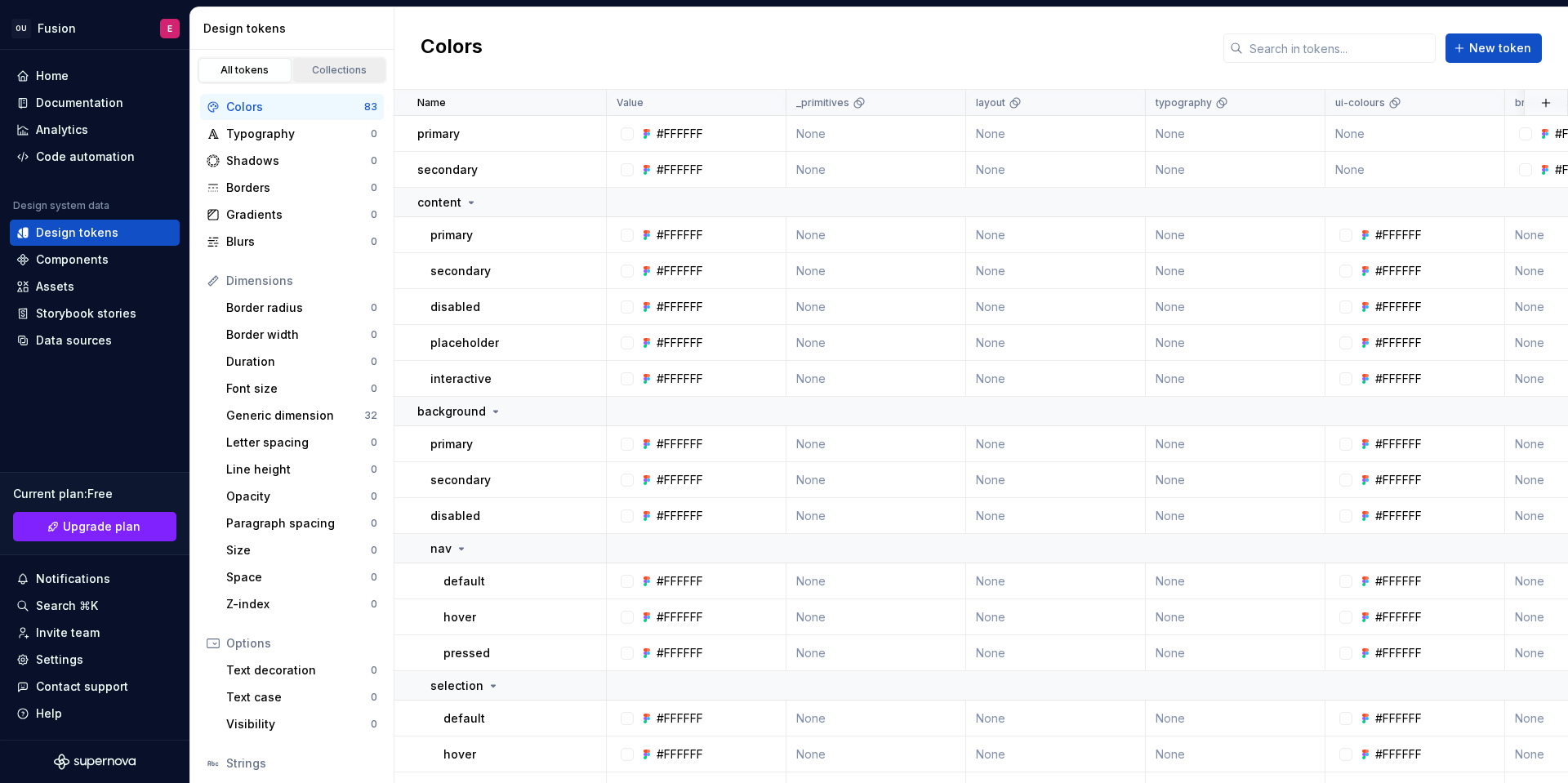
click at [319, 76] on link "Collections" at bounding box center [339, 70] width 93 height 25
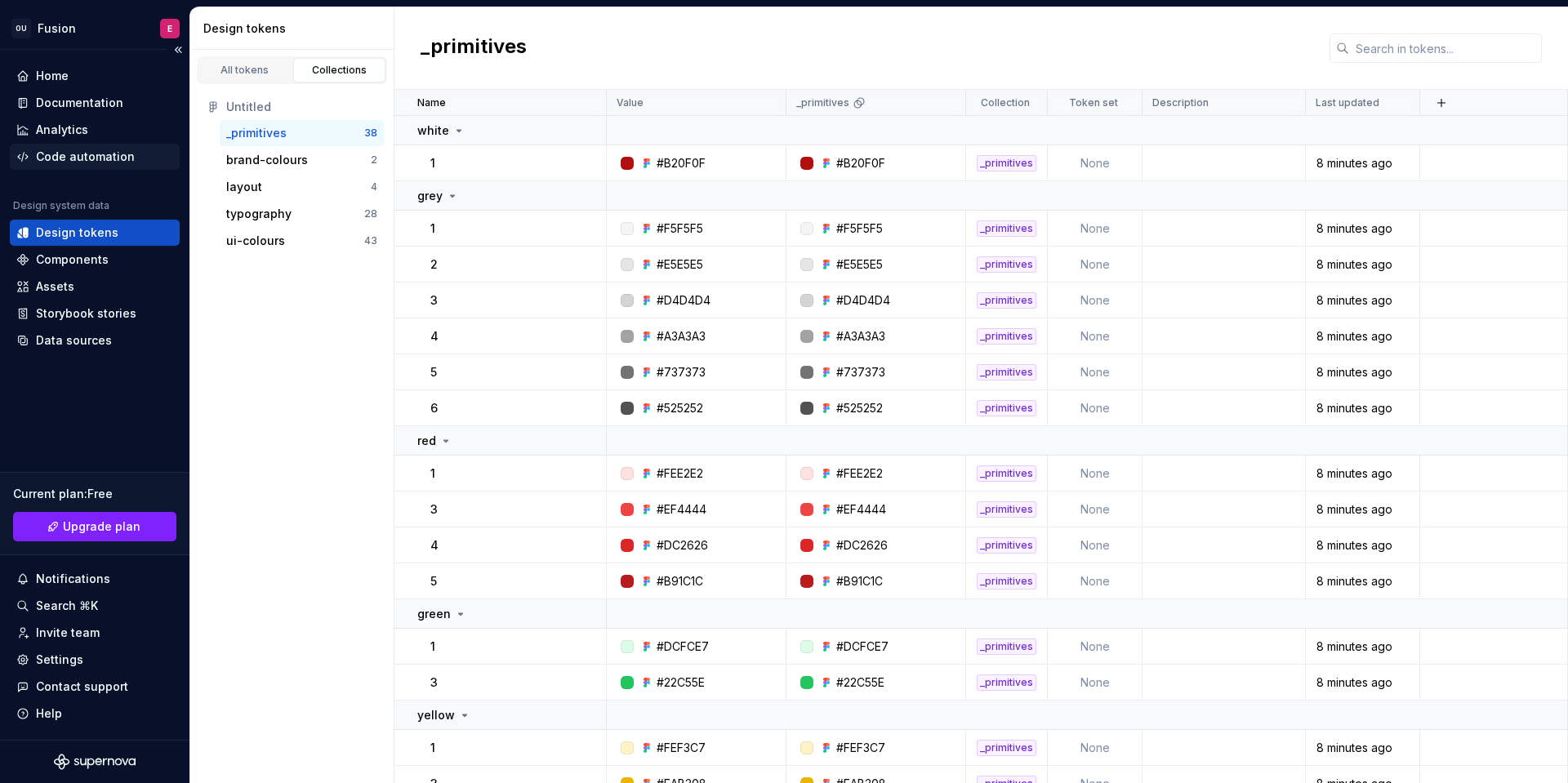
click at [140, 154] on div "Code automation" at bounding box center [94, 156] width 157 height 16
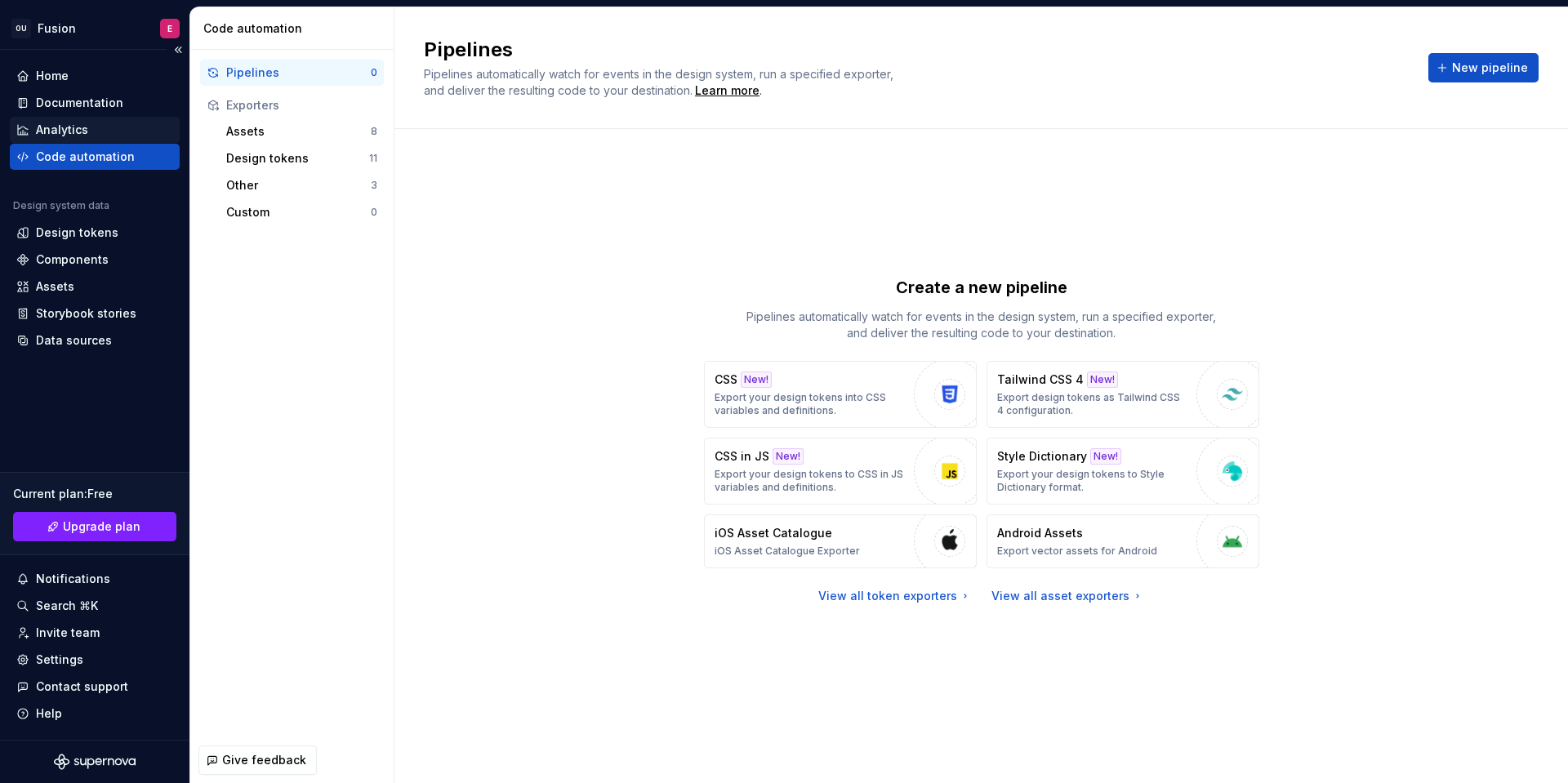
click at [143, 138] on div "Analytics" at bounding box center [94, 130] width 170 height 26
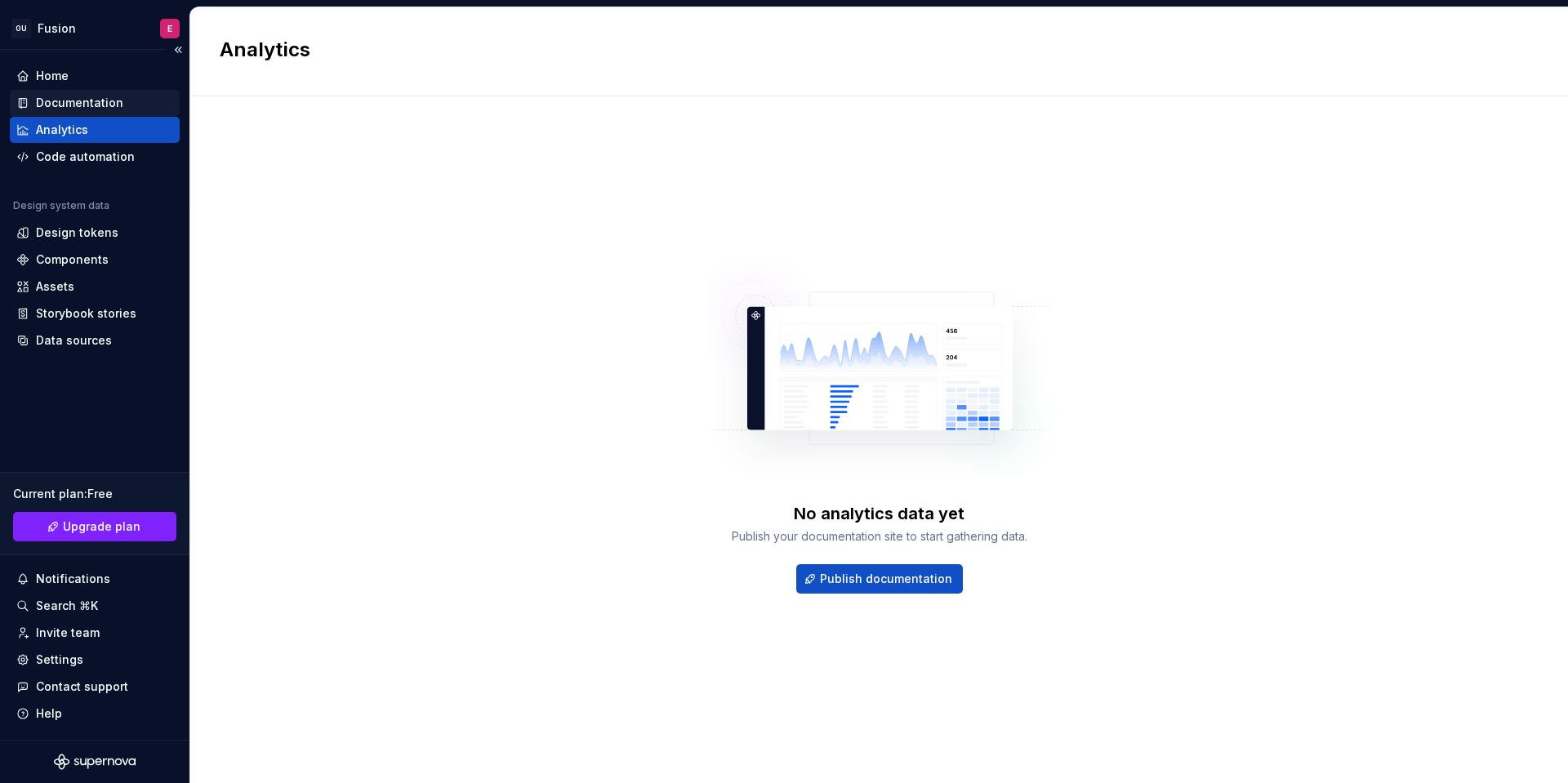
click at [132, 110] on div "Documentation" at bounding box center [94, 103] width 157 height 16
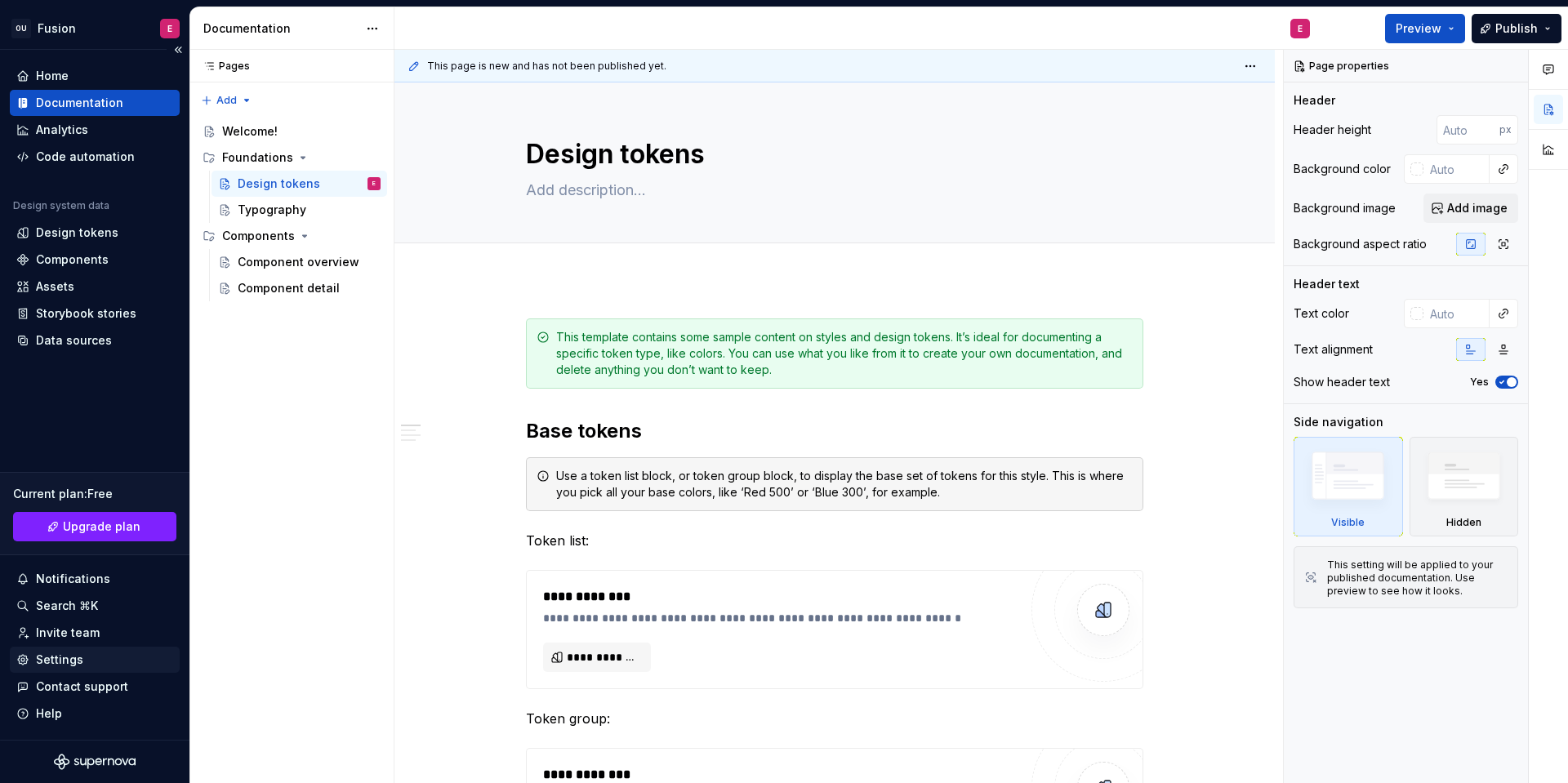
click at [91, 655] on div "Settings" at bounding box center [94, 660] width 157 height 16
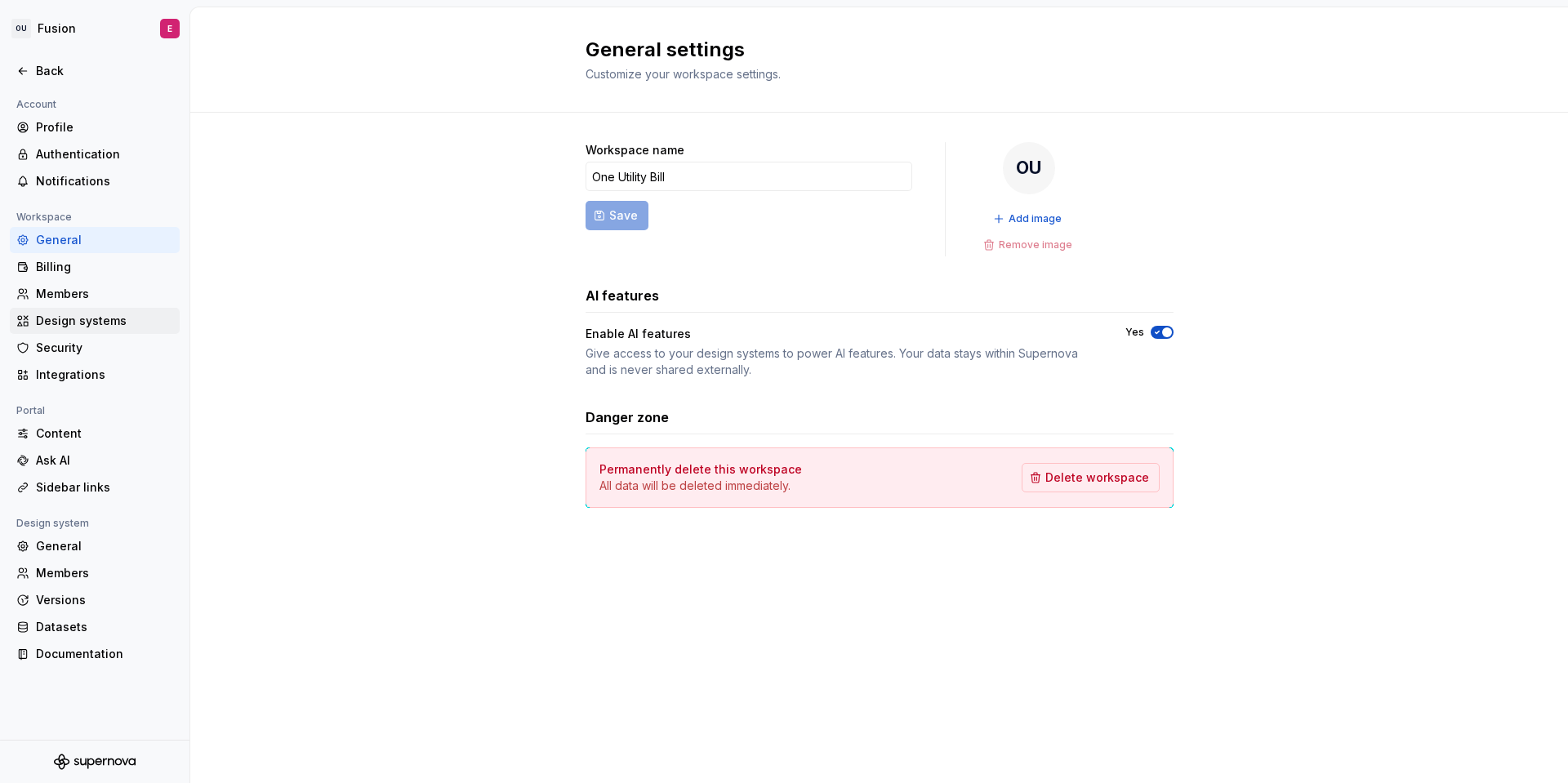
click at [87, 329] on div "Design systems" at bounding box center [94, 320] width 170 height 26
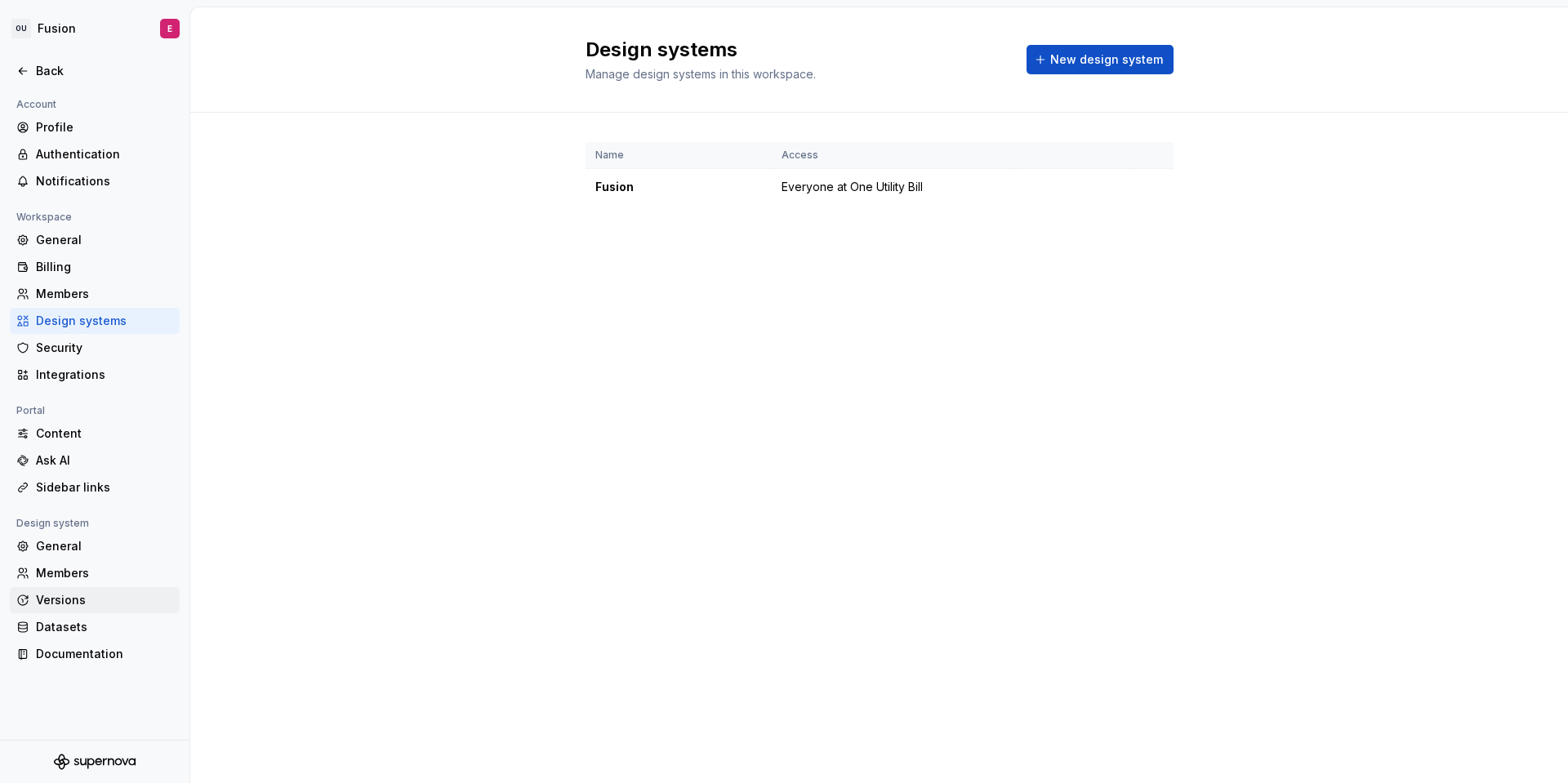
click at [75, 602] on div "Versions" at bounding box center [104, 600] width 138 height 16
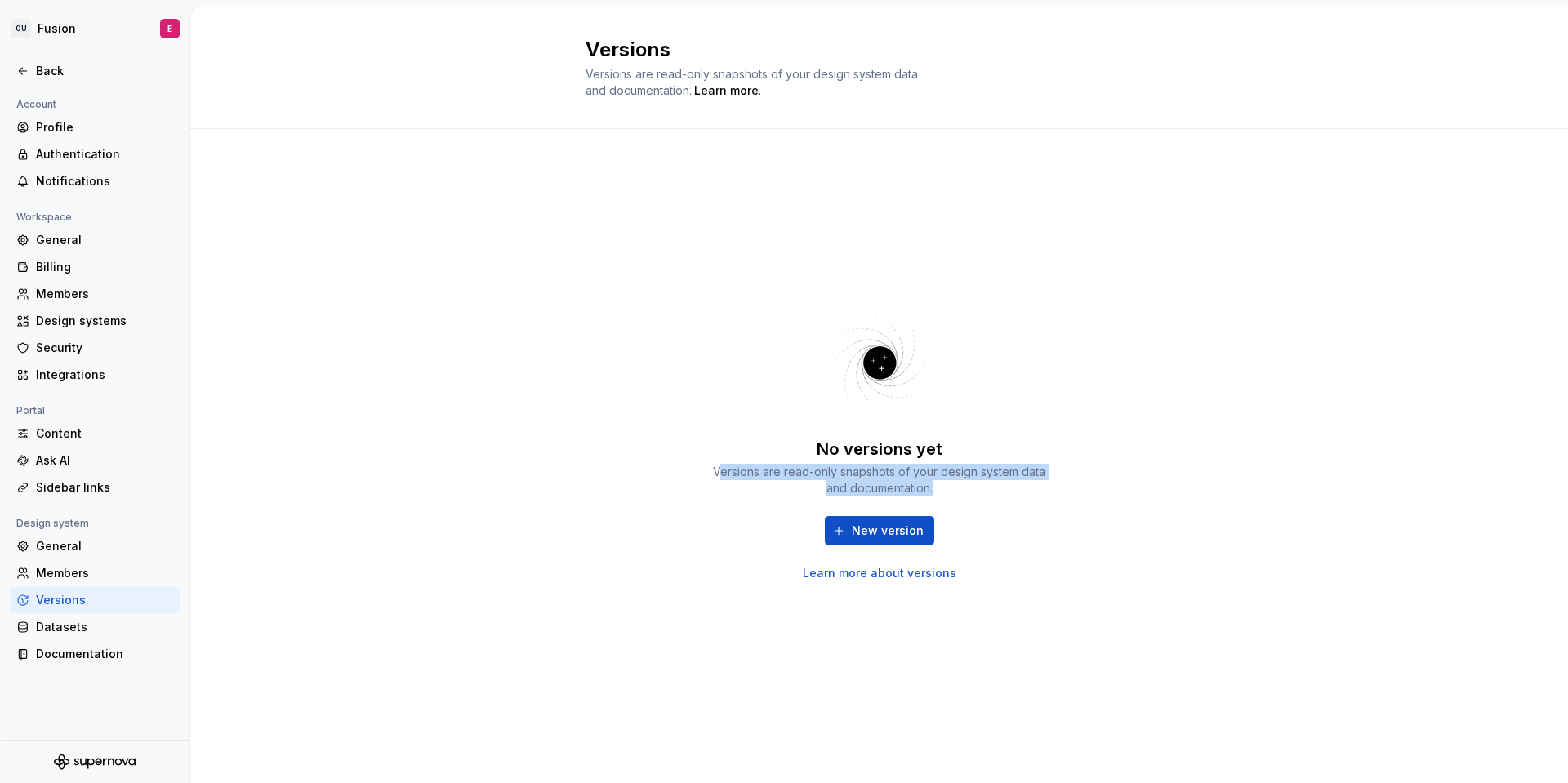
drag, startPoint x: 721, startPoint y: 470, endPoint x: 957, endPoint y: 487, distance: 236.6
click at [957, 486] on div "Versions are read-only snapshots of your design system data and documentation." at bounding box center [880, 480] width 343 height 33
click at [957, 487] on div "Versions are read-only snapshots of your design system data and documentation." at bounding box center [880, 480] width 343 height 33
drag, startPoint x: 969, startPoint y: 487, endPoint x: 685, endPoint y: 457, distance: 285.6
click at [685, 455] on div "No versions yet Versions are read-only snapshots of your design system data and…" at bounding box center [880, 439] width 588 height 563
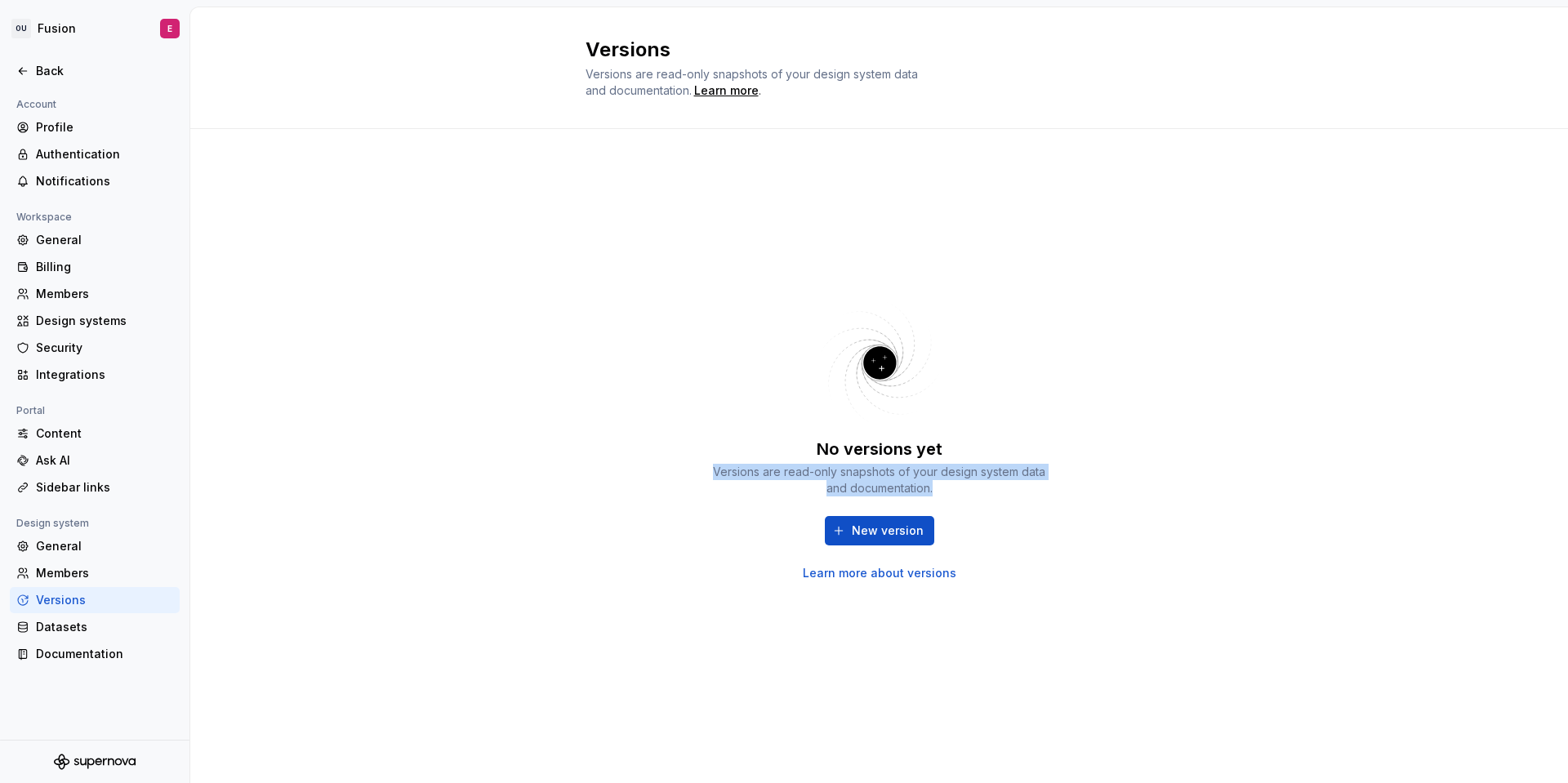
click at [685, 457] on div "No versions yet Versions are read-only snapshots of your design system data and…" at bounding box center [880, 439] width 588 height 563
click at [902, 537] on span "New version" at bounding box center [887, 531] width 72 height 16
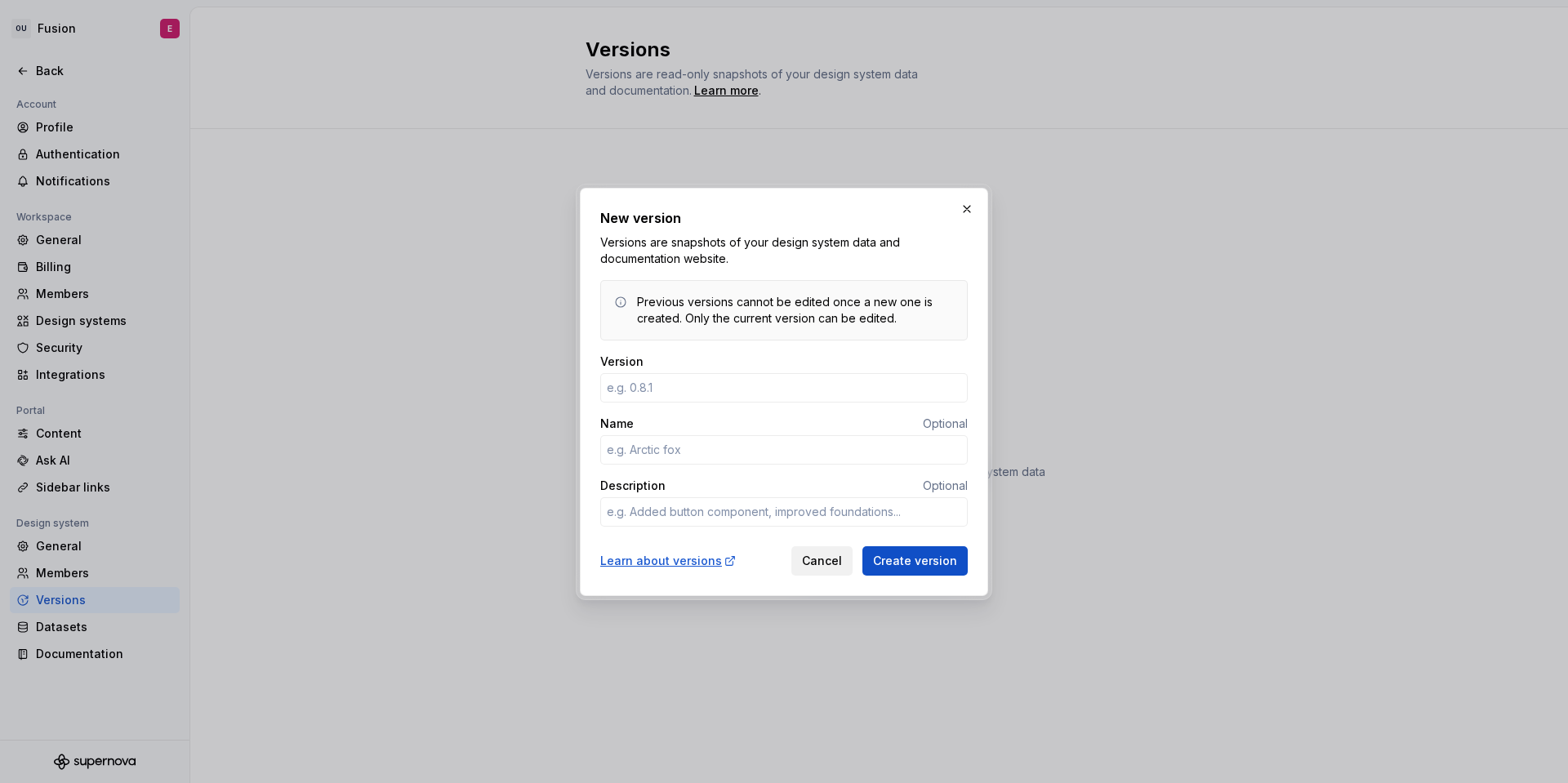
type textarea "*"
click at [833, 564] on span "Cancel" at bounding box center [821, 561] width 40 height 16
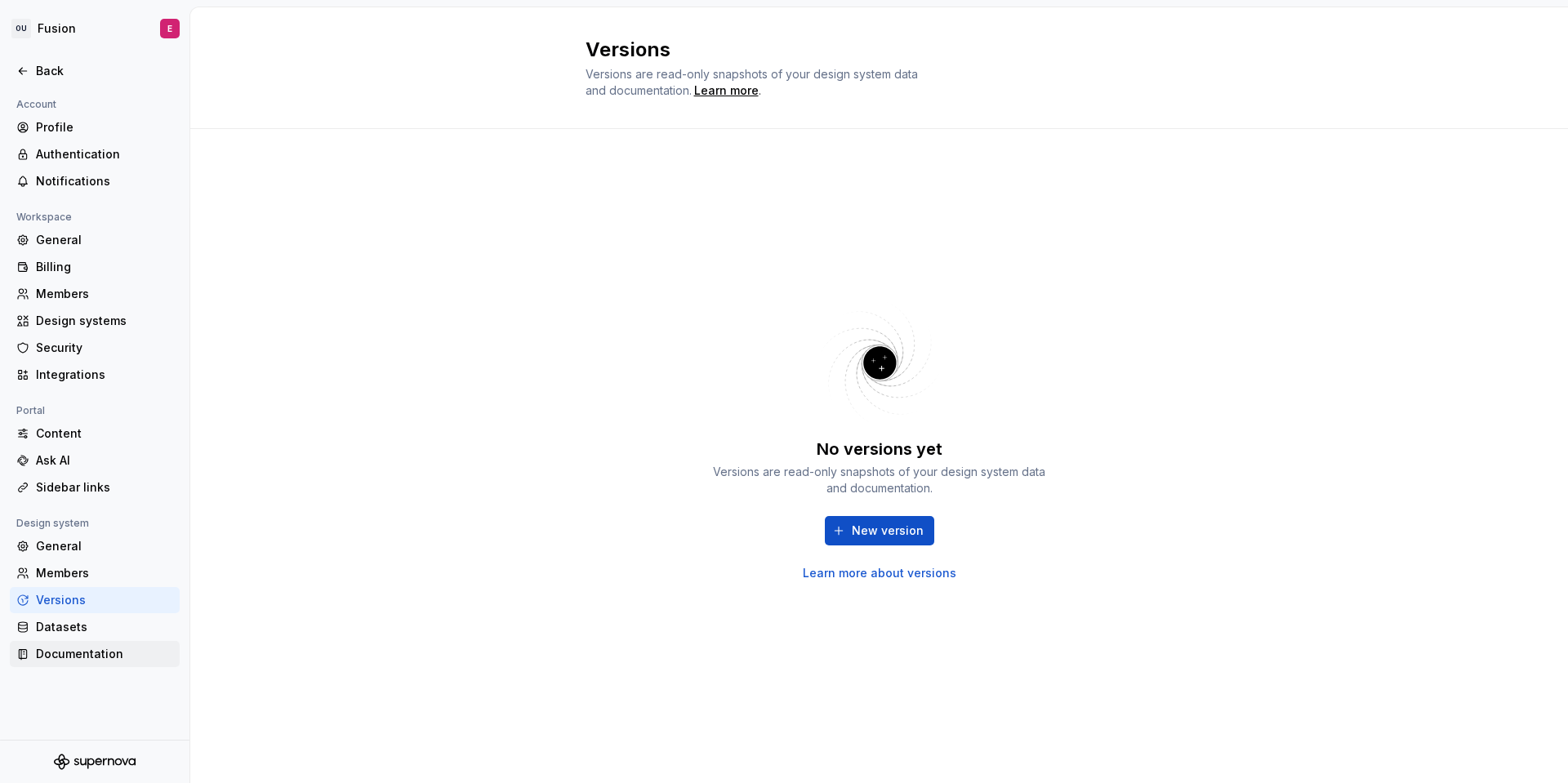
click at [93, 648] on div "Documentation" at bounding box center [104, 654] width 138 height 16
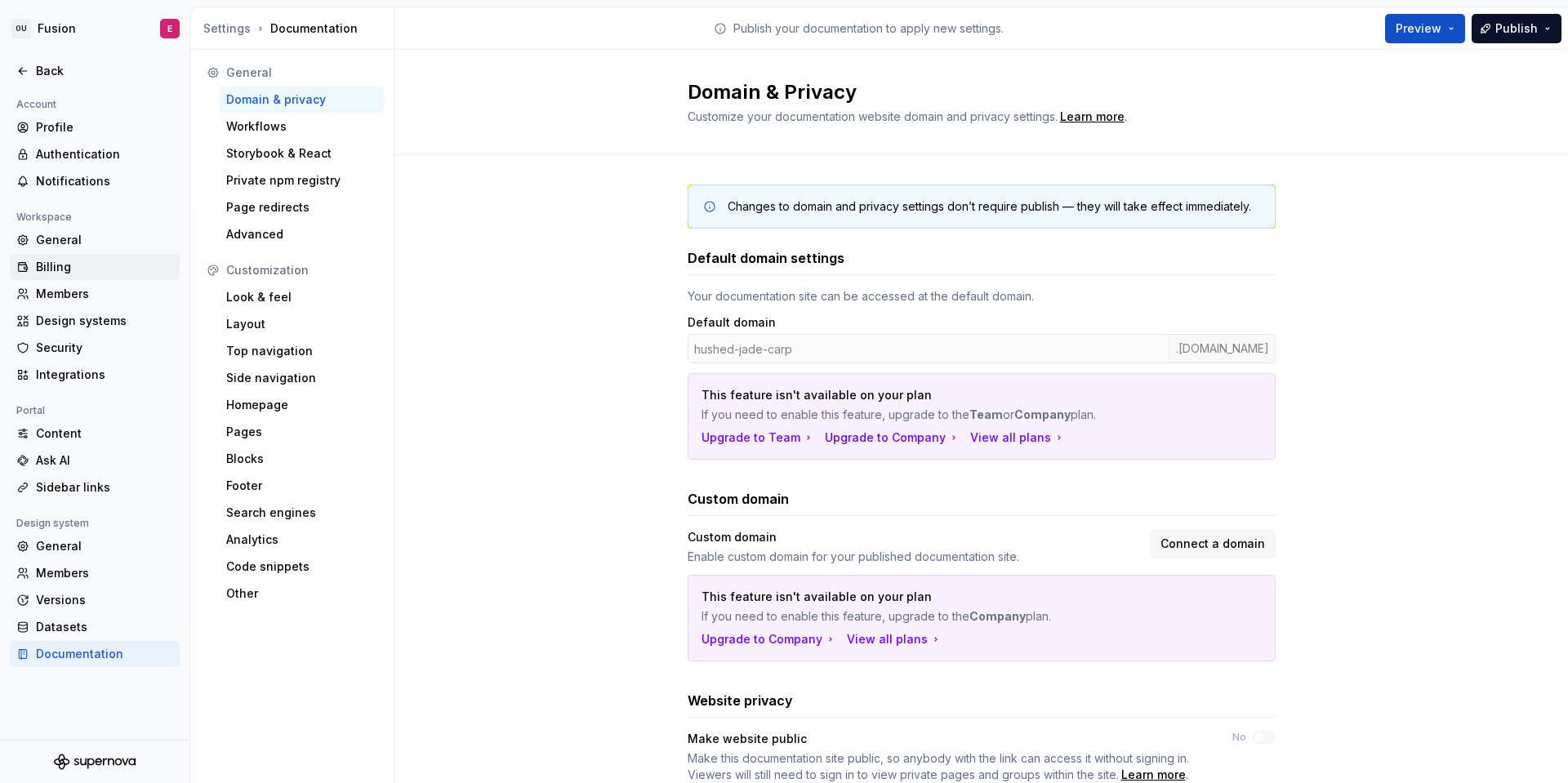
click at [92, 268] on div "Billing" at bounding box center [104, 267] width 138 height 16
